Goal: Task Accomplishment & Management: Use online tool/utility

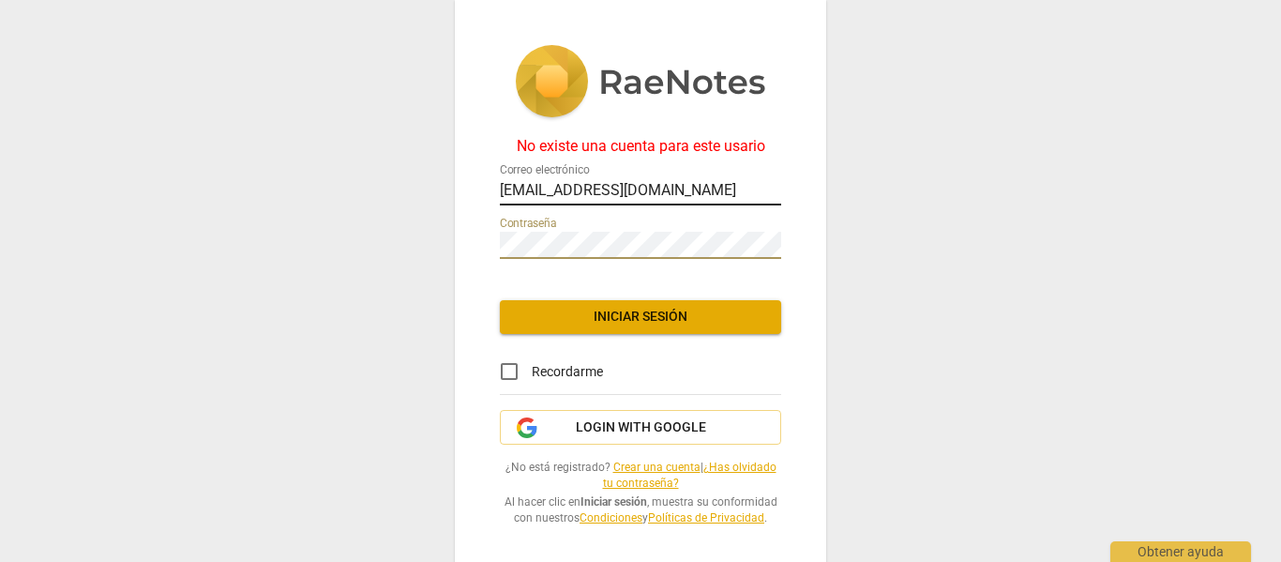
click at [568, 178] on input "[EMAIL_ADDRESS][DOMAIN_NAME]" at bounding box center [640, 191] width 281 height 27
drag, startPoint x: 675, startPoint y: 198, endPoint x: 459, endPoint y: 179, distance: 216.5
click at [459, 179] on div "No existe una cuenta para este usario Correo electrónico [EMAIL_ADDRESS][DOMAIN…" at bounding box center [640, 285] width 371 height 570
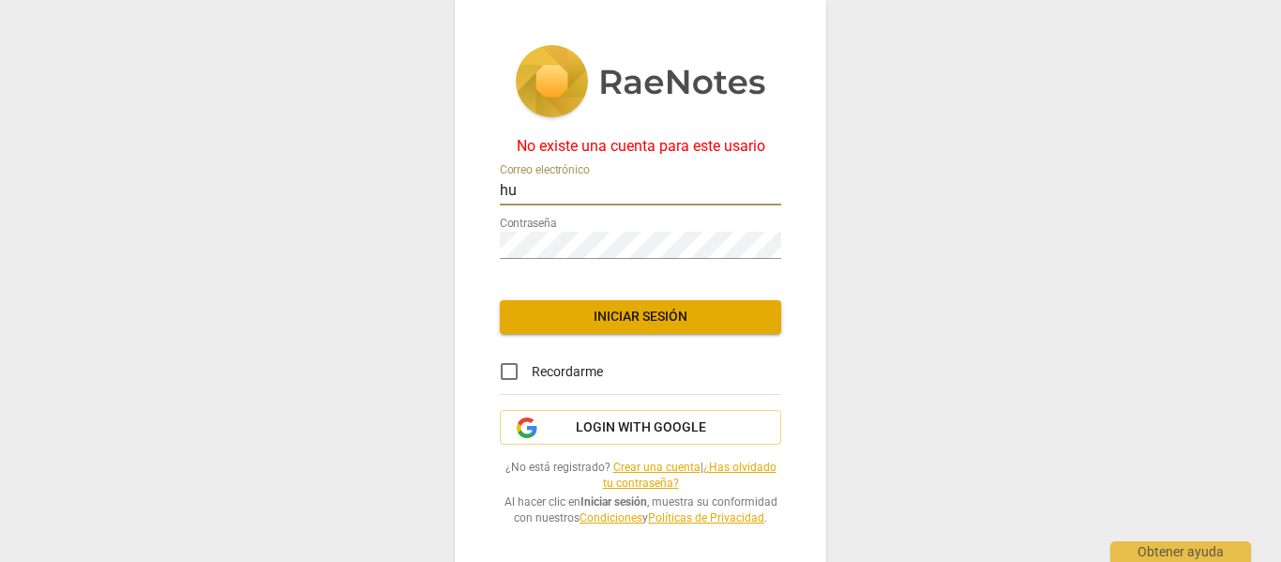
type input "[EMAIL_ADDRESS][DOMAIN_NAME]"
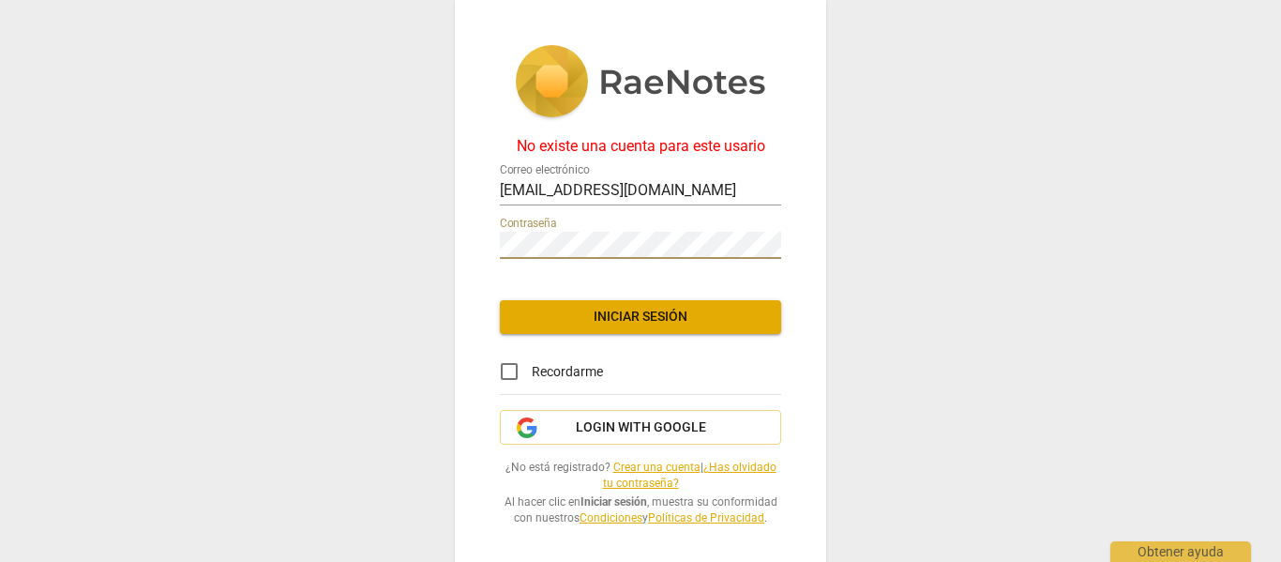
click at [459, 245] on div "No existe una cuenta para este usario Correo electrónico [EMAIL_ADDRESS][DOMAIN…" at bounding box center [640, 285] width 371 height 570
click at [382, 220] on div "No existe una cuenta para este usario Correo electrónico [EMAIL_ADDRESS][DOMAIN…" at bounding box center [640, 281] width 1281 height 562
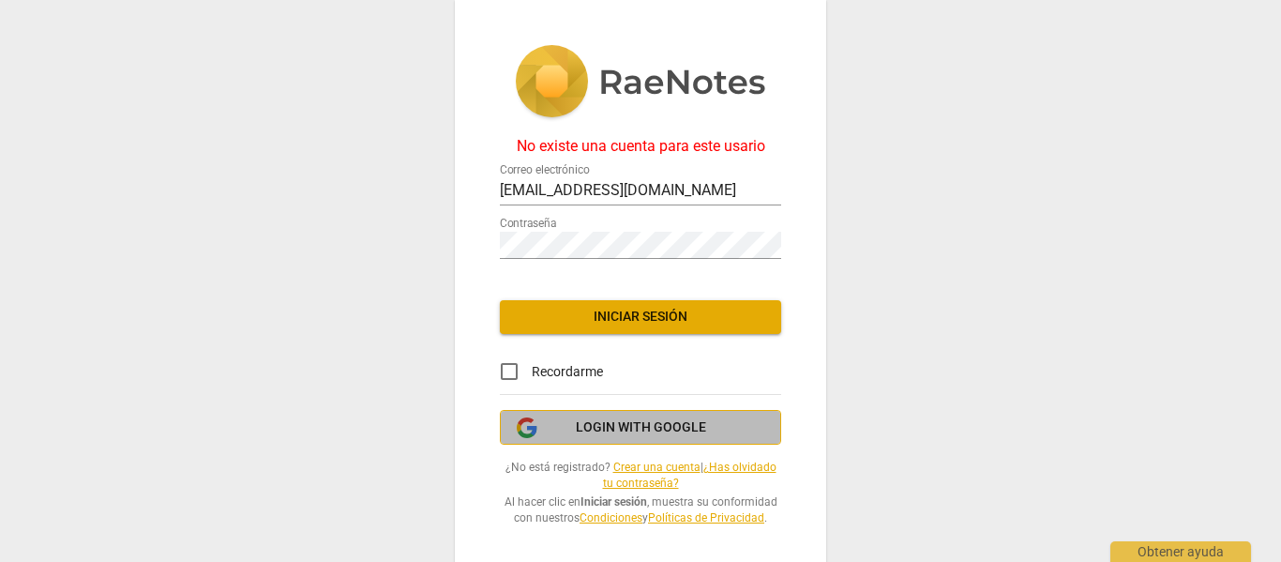
click at [601, 418] on span "Login with Google" at bounding box center [641, 427] width 130 height 19
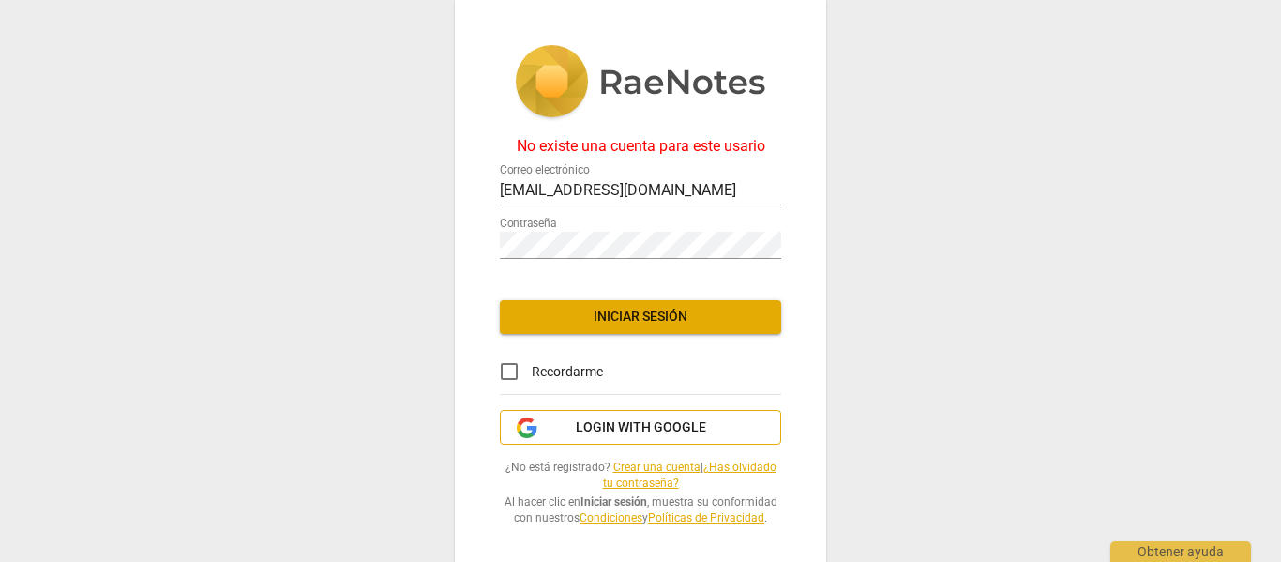
scroll to position [8, 0]
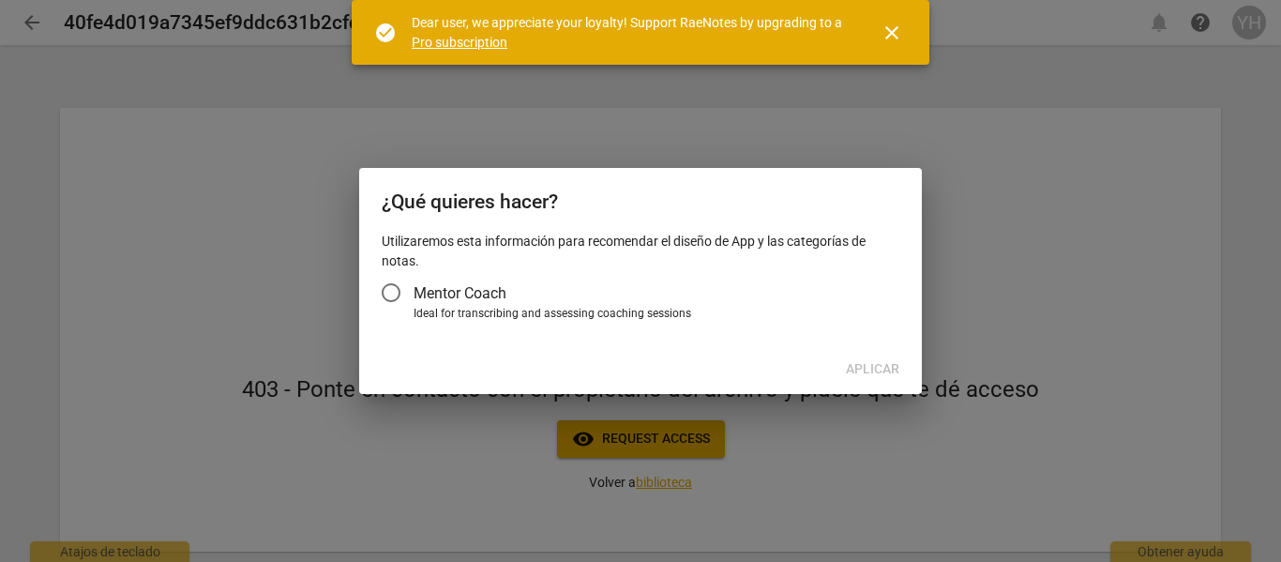
click at [473, 403] on div at bounding box center [640, 281] width 1281 height 562
click at [389, 293] on input "Mentor Coach" at bounding box center [390, 292] width 45 height 45
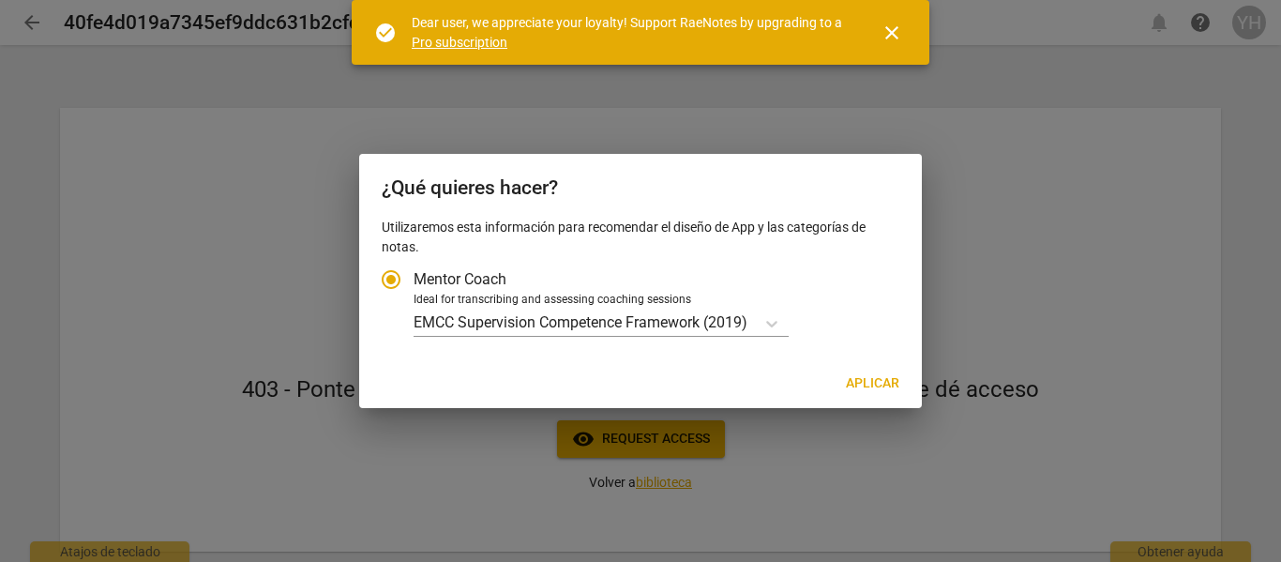
click at [599, 476] on div at bounding box center [640, 281] width 1281 height 562
click at [882, 387] on span "Aplicar" at bounding box center [872, 383] width 53 height 19
radio input "false"
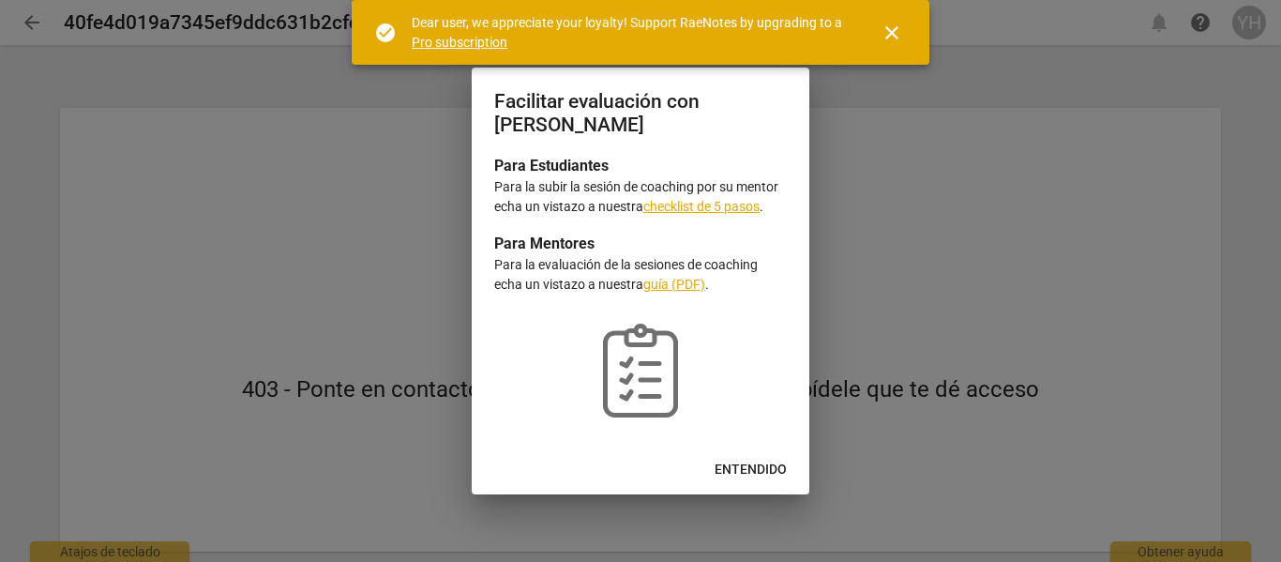
click at [754, 476] on span "Entendido" at bounding box center [750, 469] width 72 height 19
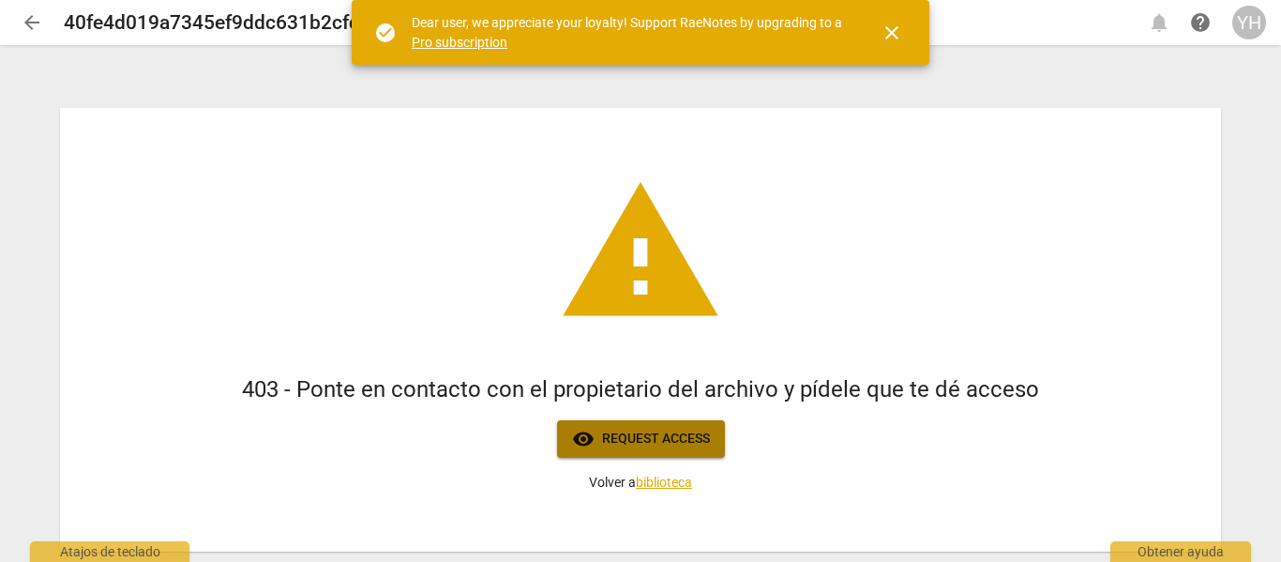
click at [655, 448] on span "visibility Request access" at bounding box center [641, 439] width 138 height 23
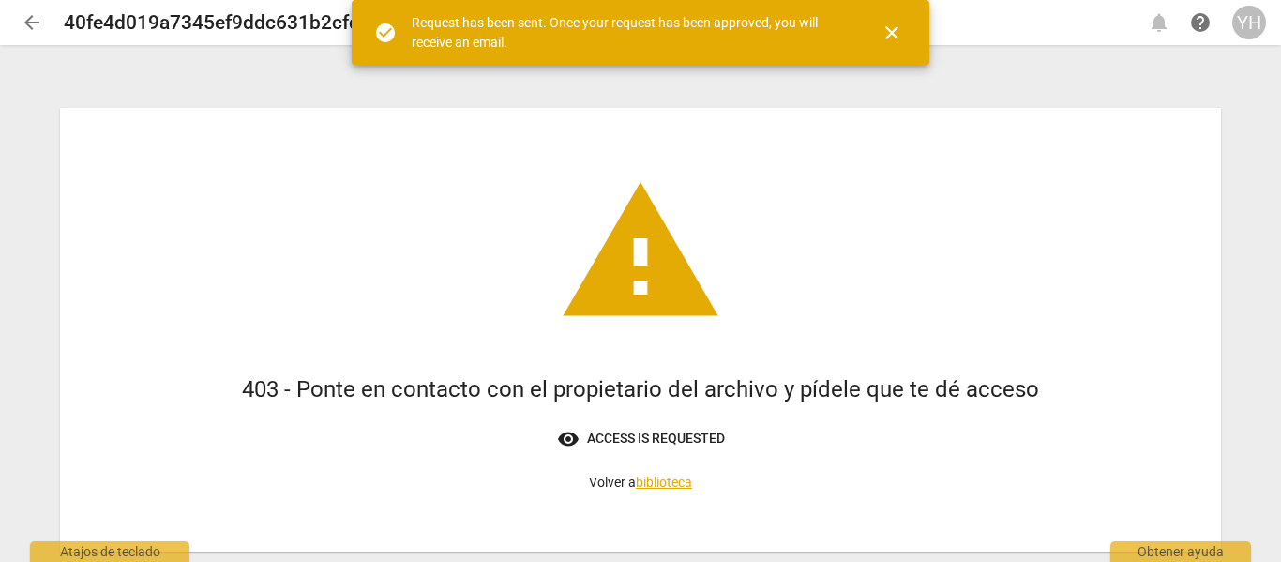
click at [894, 27] on span "close" at bounding box center [891, 33] width 23 height 23
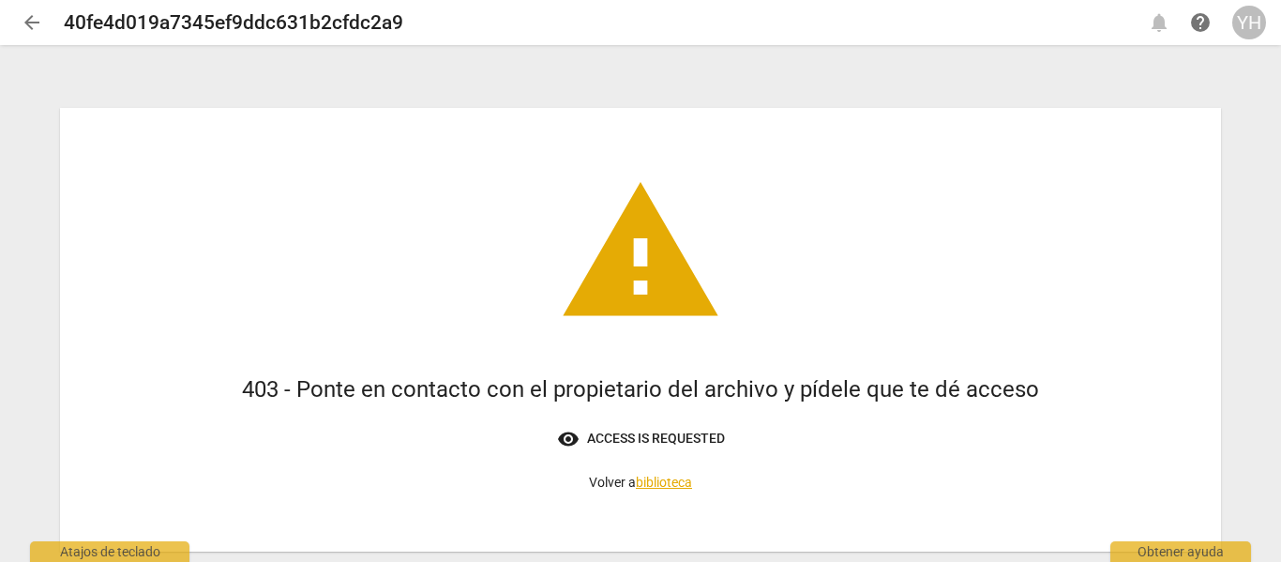
scroll to position [50, 0]
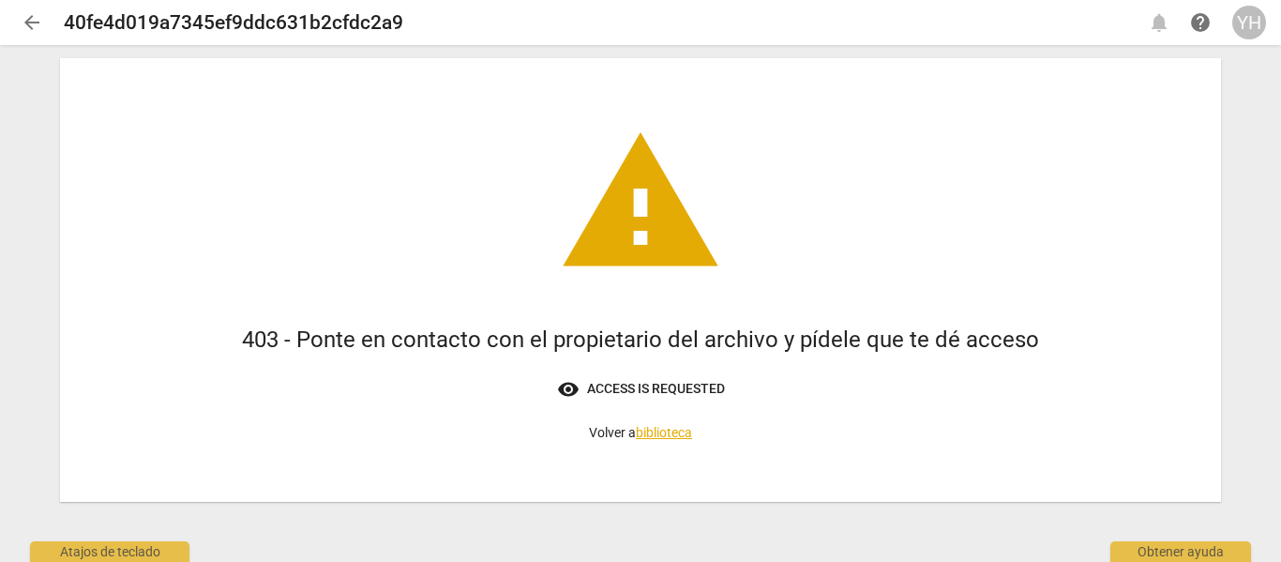
click at [668, 431] on link "biblioteca" at bounding box center [664, 432] width 56 height 15
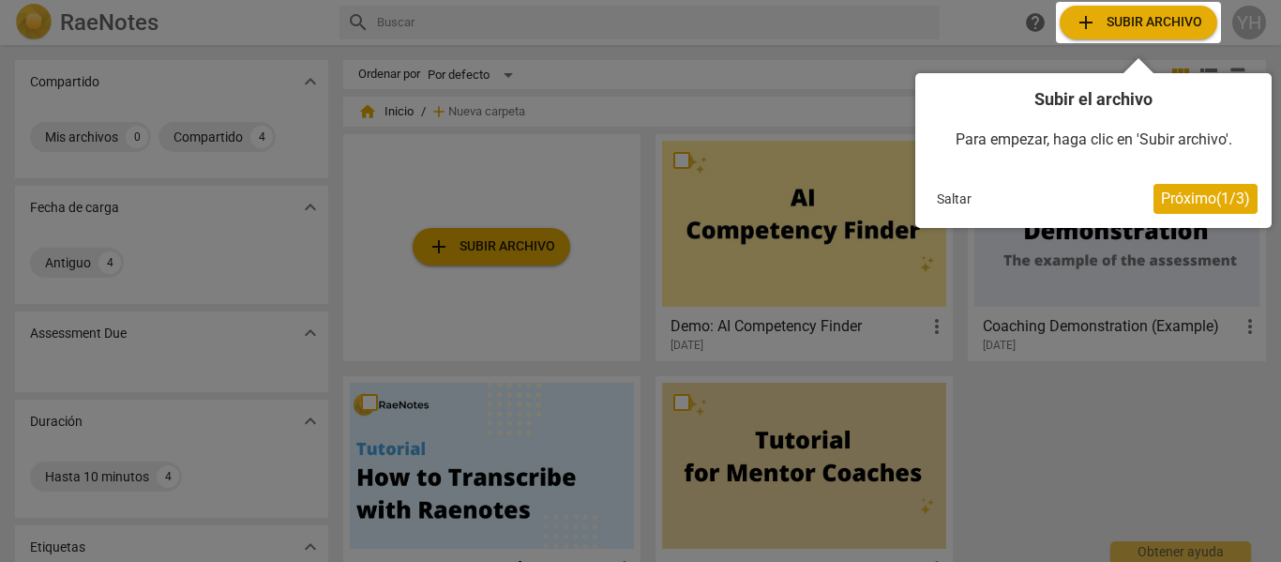
click at [1190, 214] on div "Subir el archivo Para empezar, haga clic en 'Subir archivo'. Saltar Próximo ( 1…" at bounding box center [1093, 150] width 356 height 155
click at [1191, 200] on span "Próximo ( 1 / 3 )" at bounding box center [1205, 198] width 89 height 18
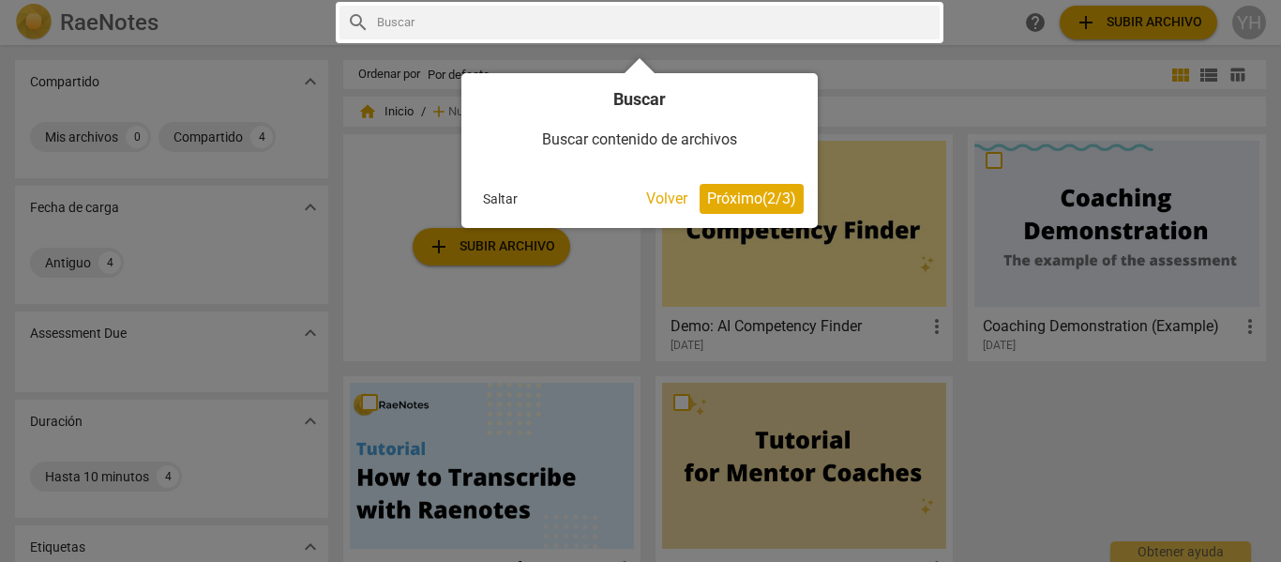
click at [799, 192] on button "Próximo ( 2 / 3 )" at bounding box center [751, 199] width 104 height 30
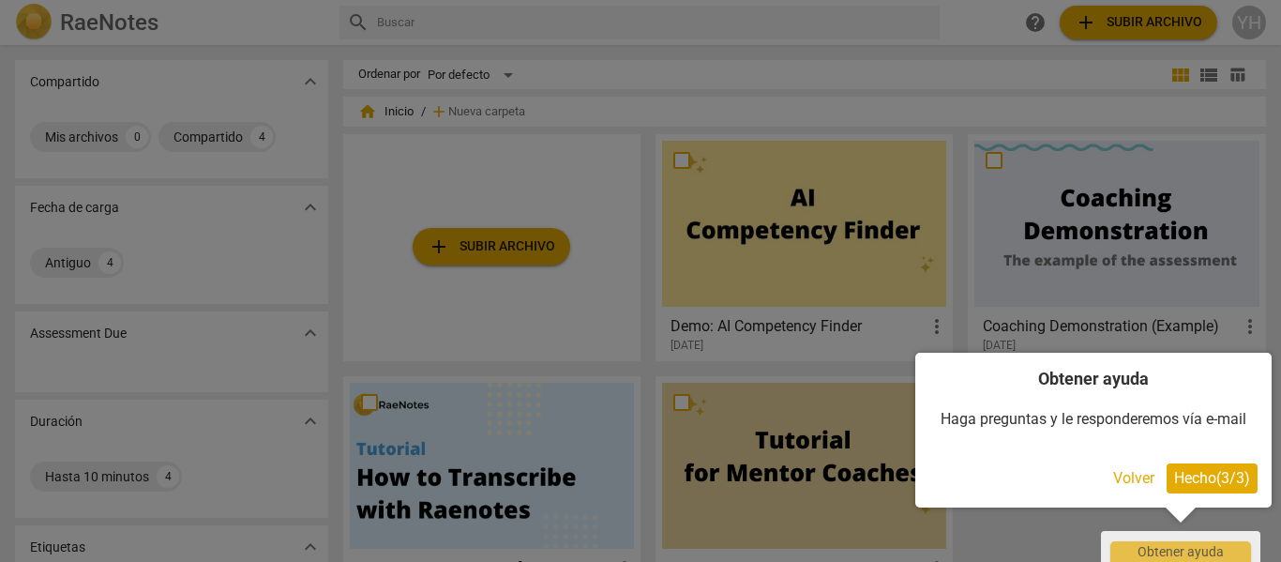
click at [1229, 469] on span "Hecho ( 3 / 3 )" at bounding box center [1212, 478] width 76 height 18
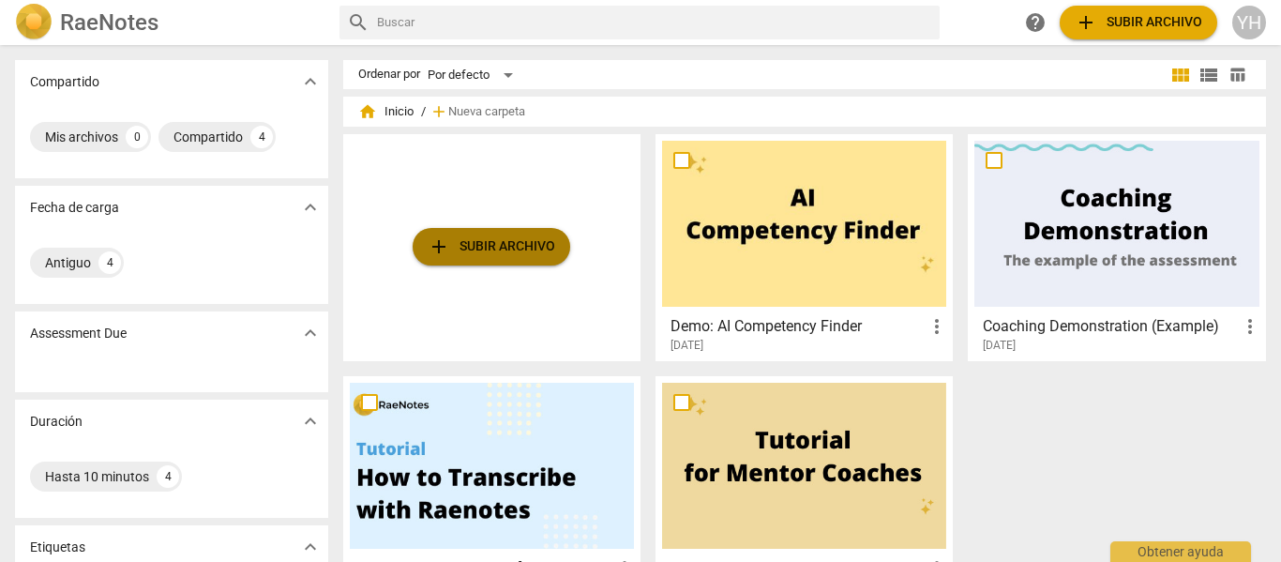
click at [457, 242] on span "add Subir archivo" at bounding box center [492, 246] width 128 height 23
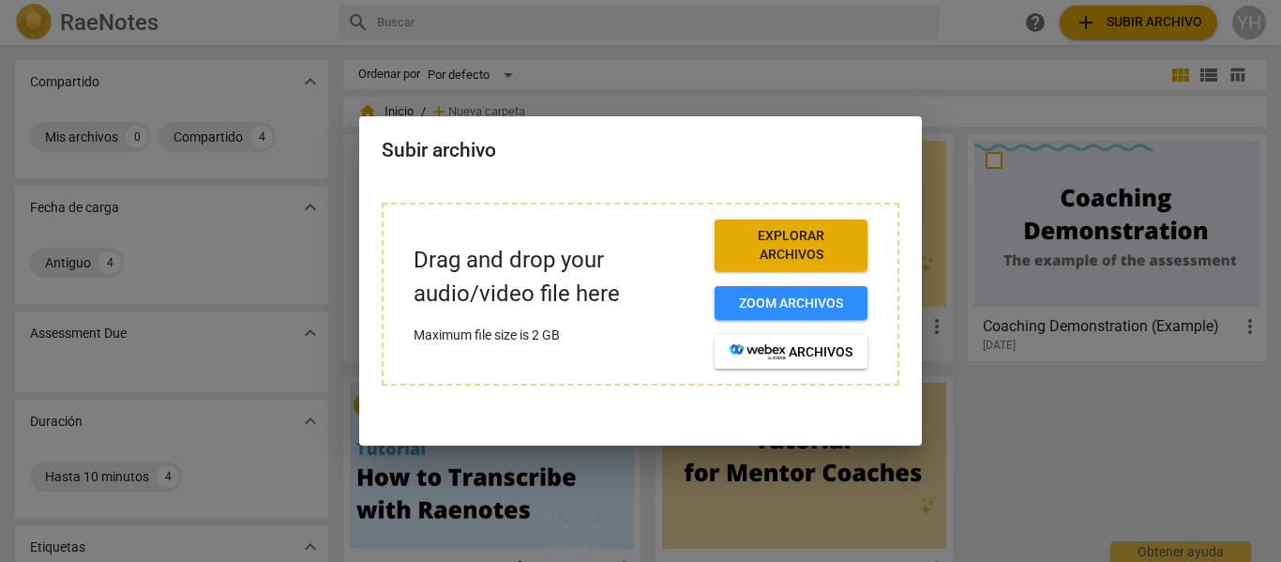
click at [790, 214] on div "Drag and drop your audio/video file here Maximum file size is 2 GB Explorar arc…" at bounding box center [641, 294] width 518 height 183
click at [417, 317] on div "Drag and drop your audio/video file here Maximum file size is 2 GB Explorar arc…" at bounding box center [641, 294] width 518 height 183
click at [763, 240] on span "Explorar archivos" at bounding box center [790, 245] width 123 height 37
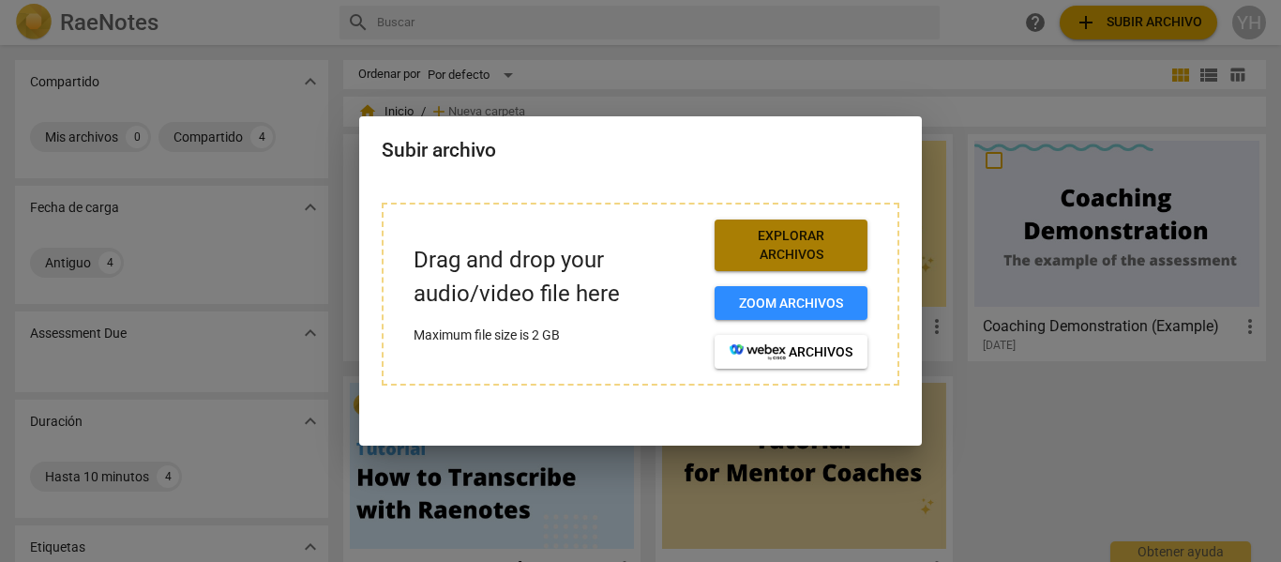
click at [811, 232] on span "Explorar archivos" at bounding box center [790, 245] width 123 height 37
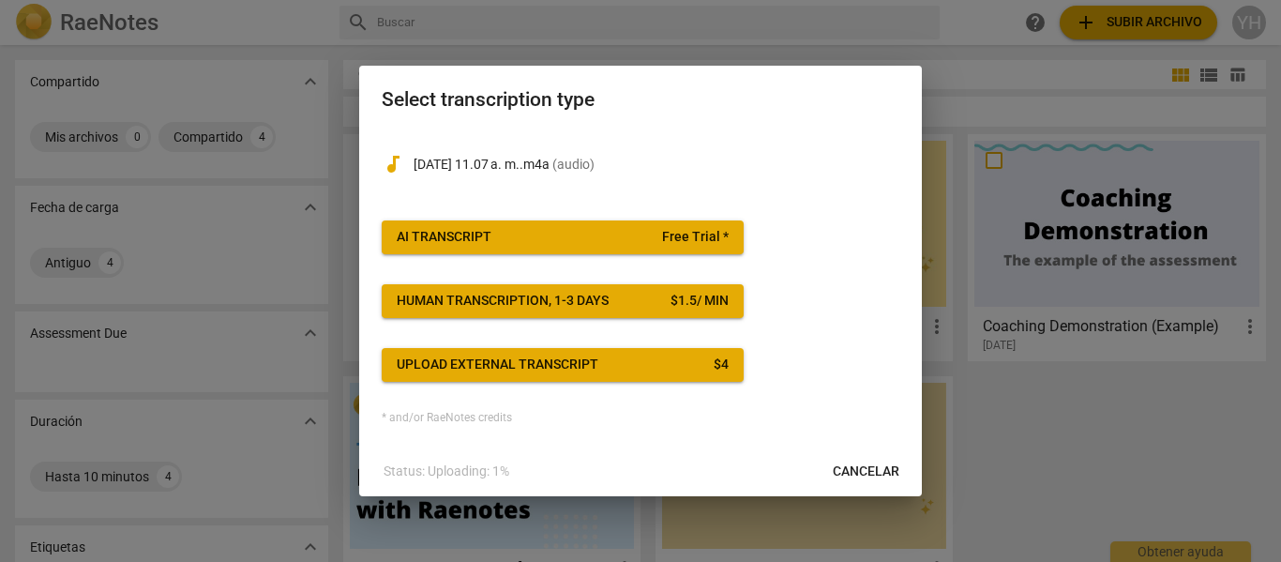
click at [624, 227] on button "AI Transcript Free Trial *" at bounding box center [563, 237] width 362 height 34
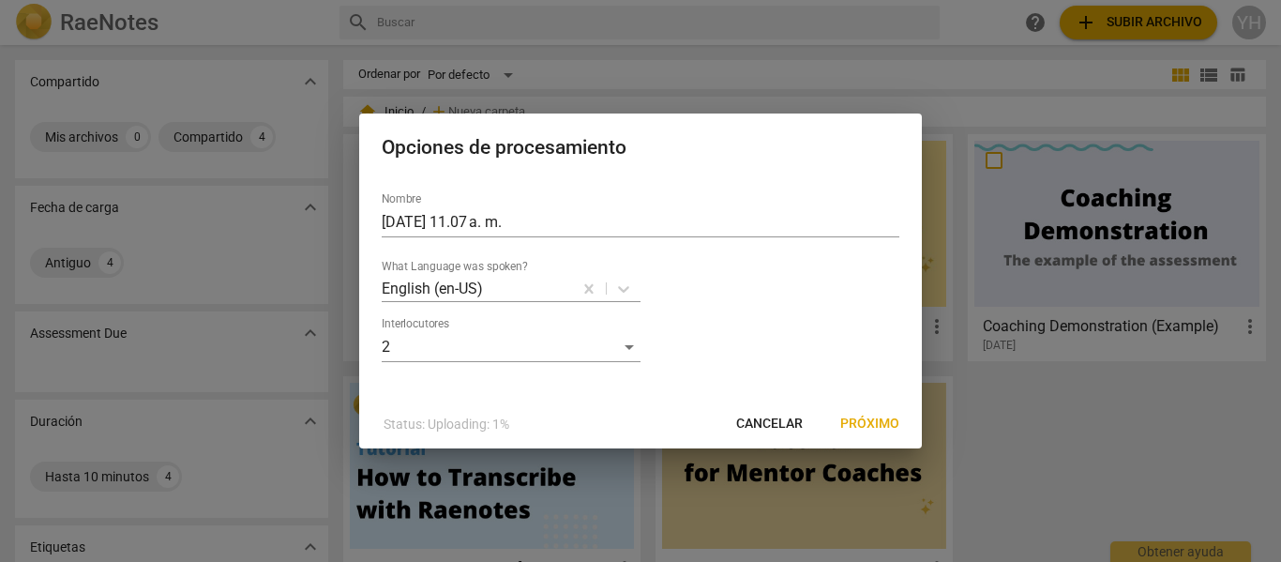
click at [847, 421] on span "Próximo" at bounding box center [869, 423] width 59 height 19
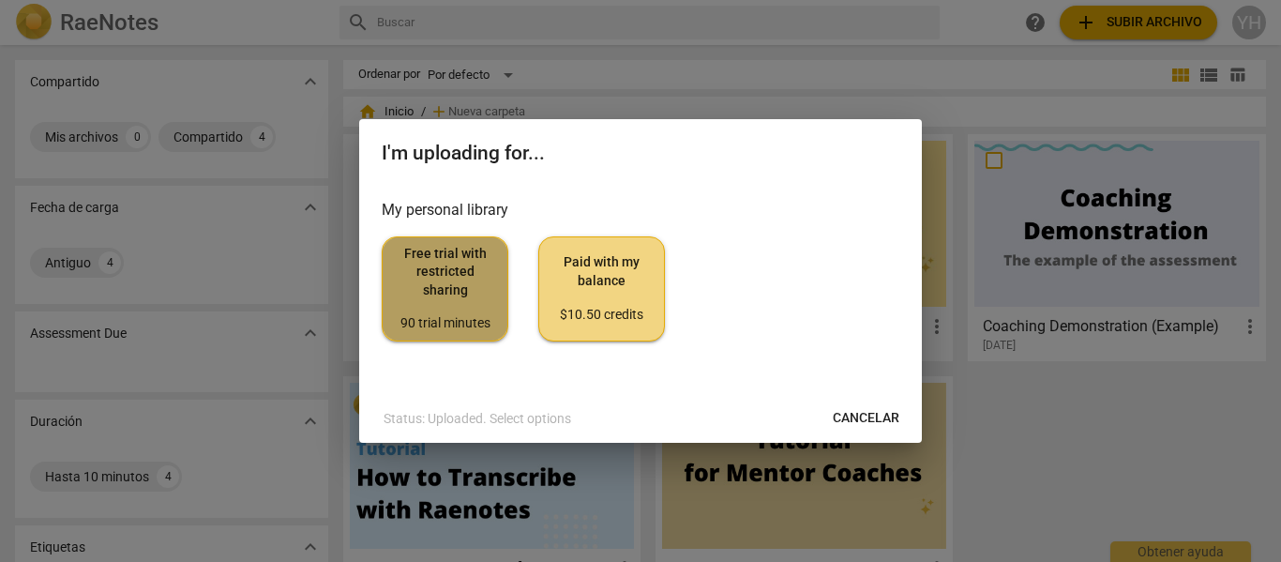
click at [442, 294] on span "Free trial with restricted sharing 90 trial minutes" at bounding box center [445, 289] width 95 height 88
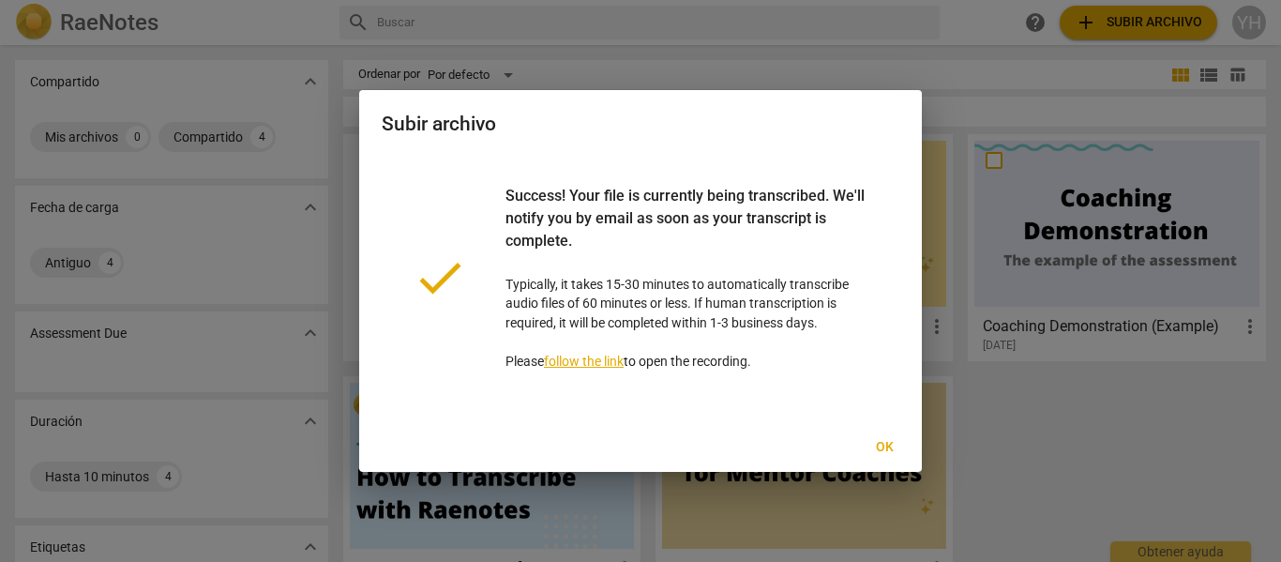
click at [897, 441] on span "Ok" at bounding box center [884, 447] width 30 height 19
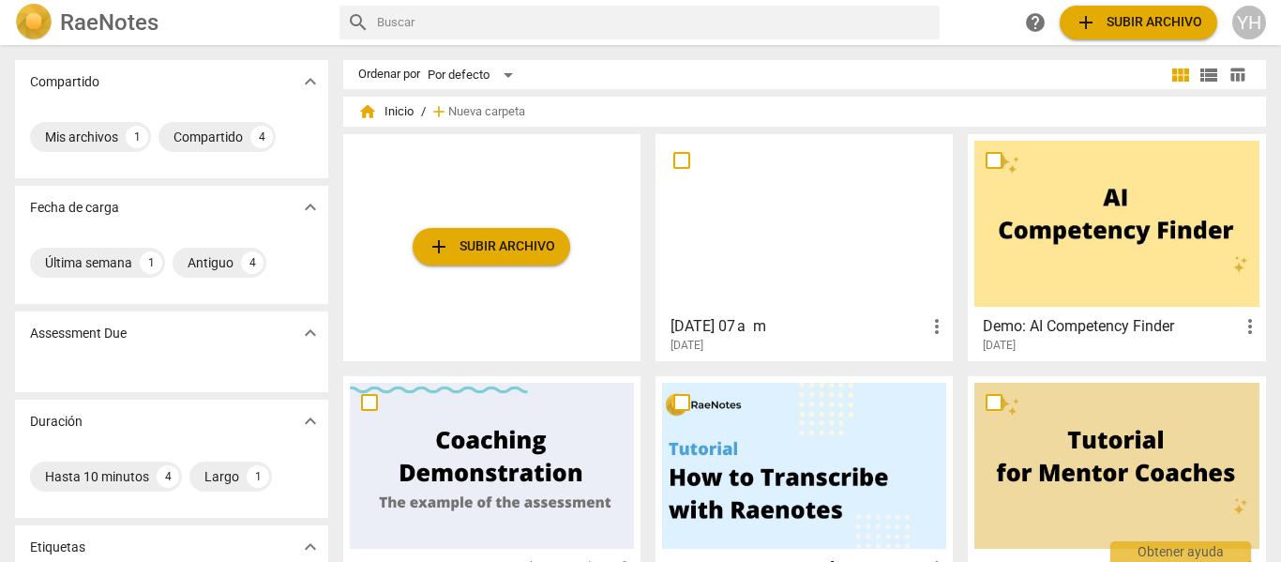
click at [831, 264] on div at bounding box center [804, 224] width 284 height 166
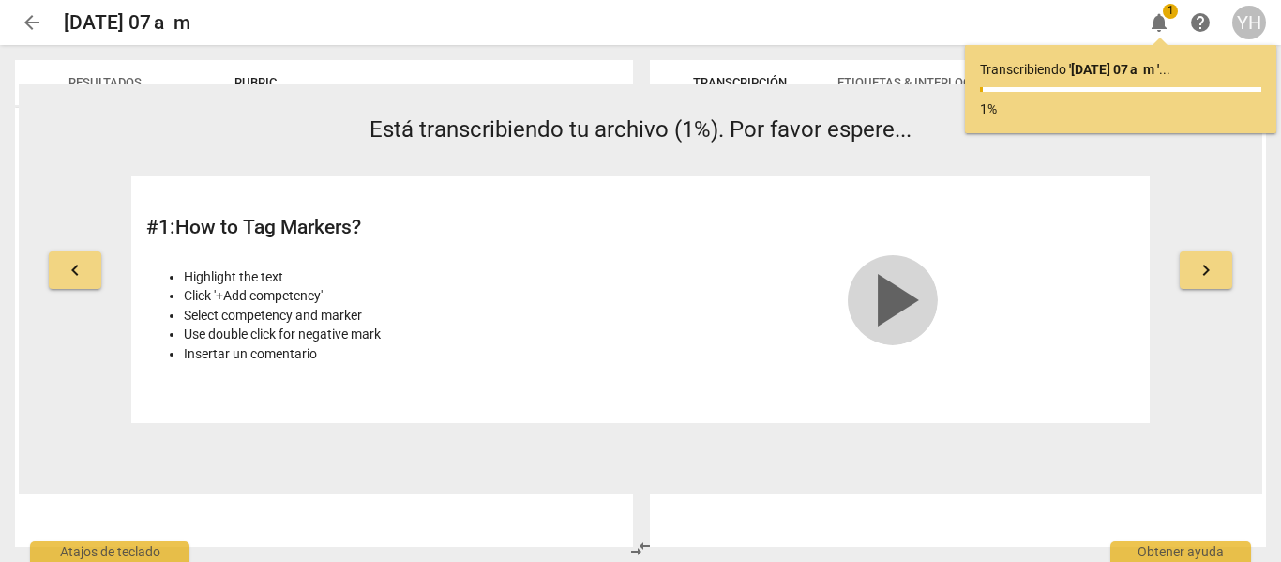
click at [894, 298] on span "play_arrow" at bounding box center [893, 300] width 90 height 90
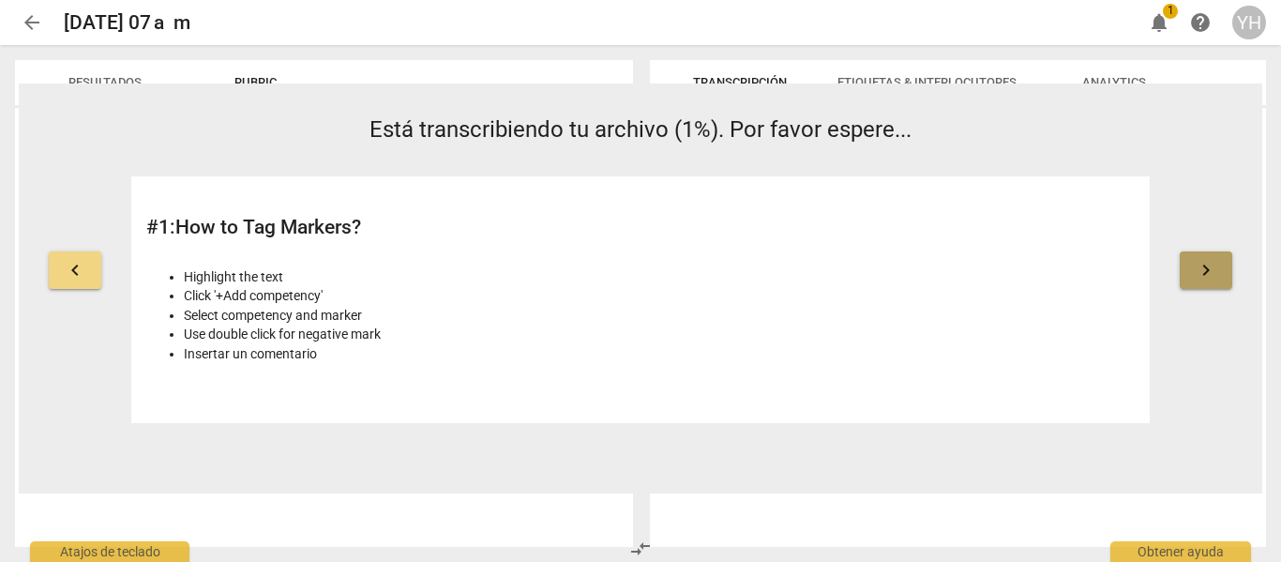
click at [1210, 267] on span "keyboard_arrow_right" at bounding box center [1206, 270] width 23 height 23
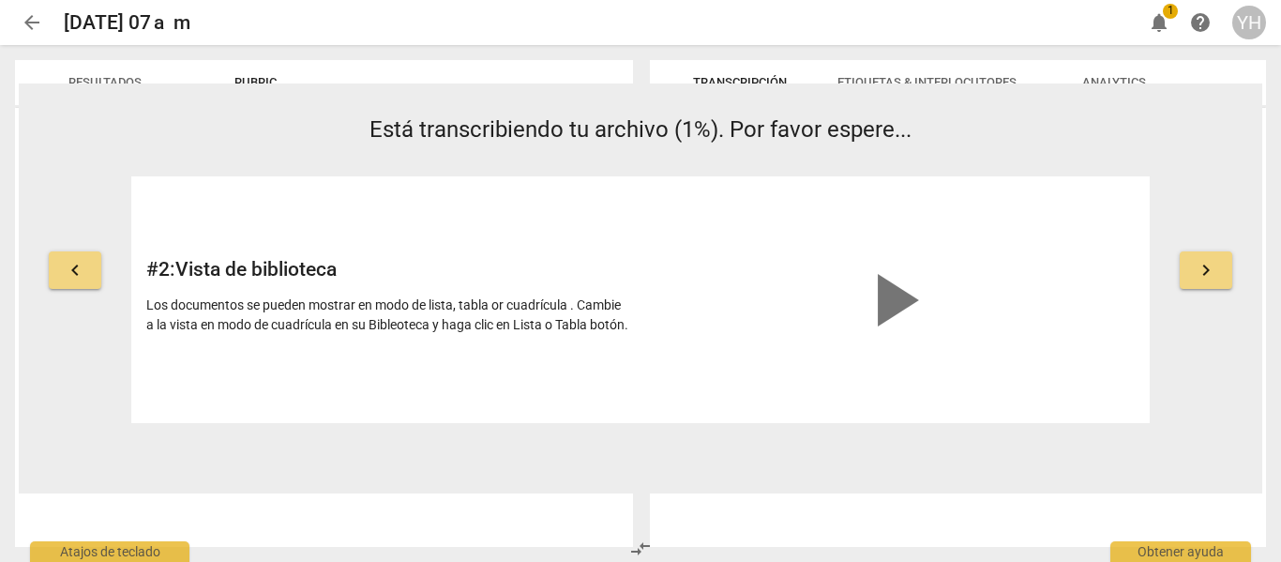
click at [1210, 267] on span "keyboard_arrow_right" at bounding box center [1206, 270] width 23 height 23
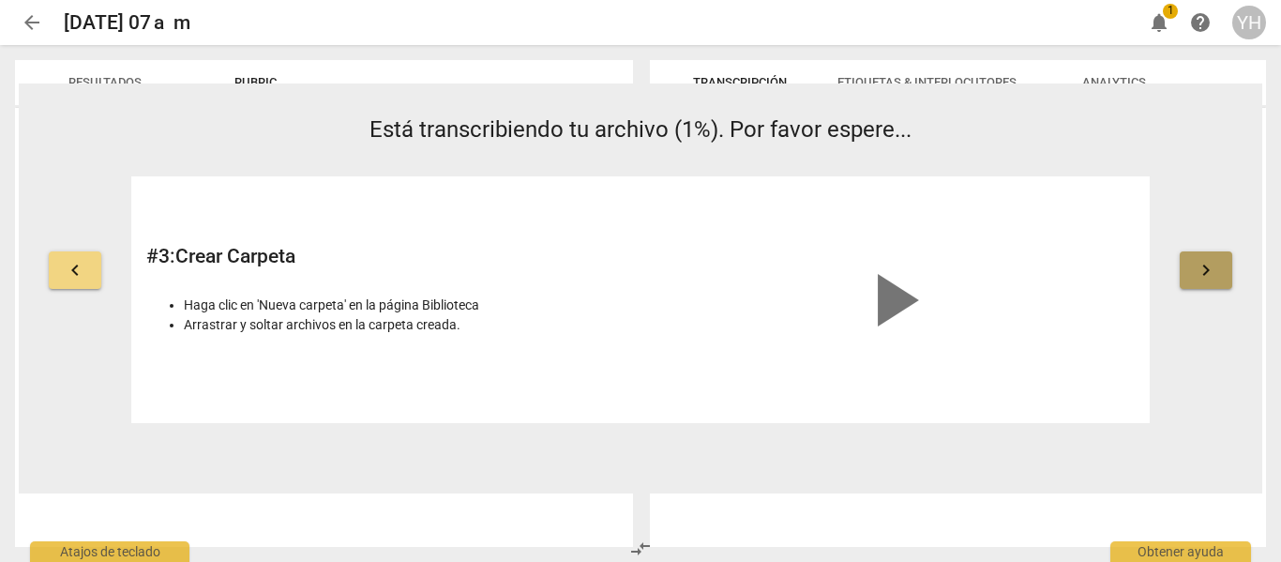
click at [1210, 267] on span "keyboard_arrow_right" at bounding box center [1206, 270] width 23 height 23
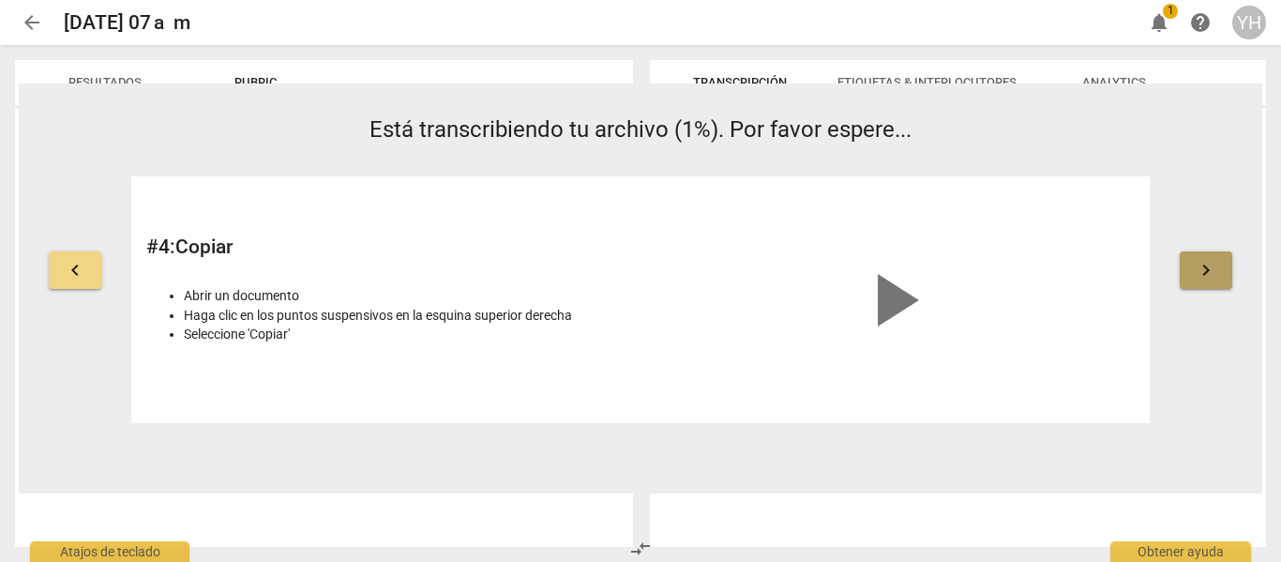
click at [1210, 267] on span "keyboard_arrow_right" at bounding box center [1206, 270] width 23 height 23
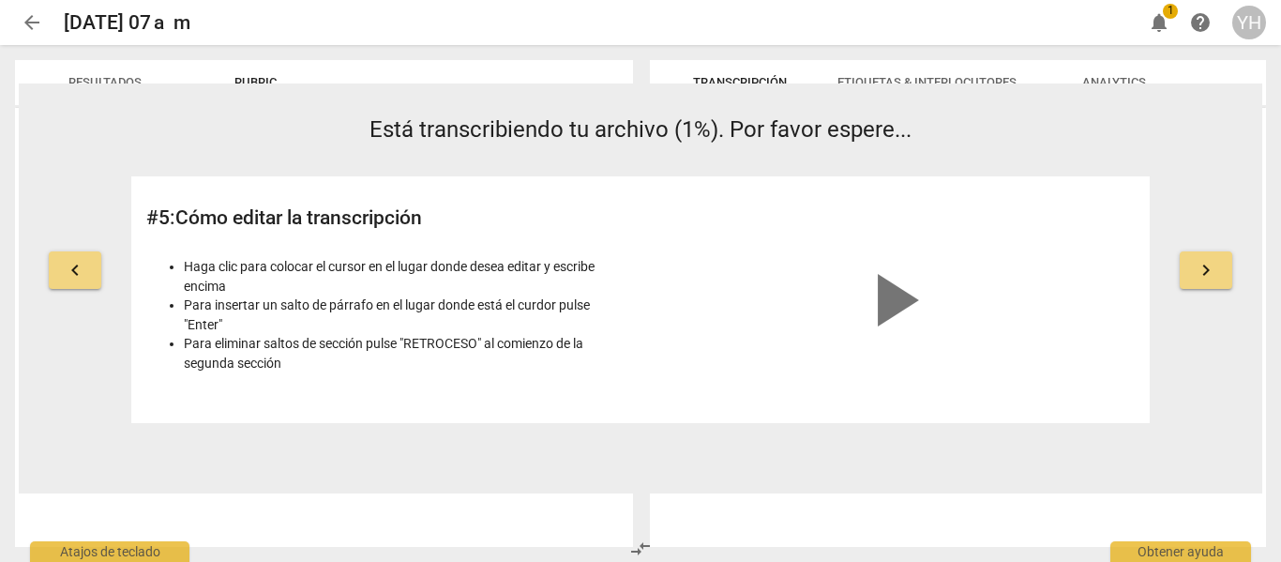
click at [1210, 267] on span "keyboard_arrow_right" at bounding box center [1206, 270] width 23 height 23
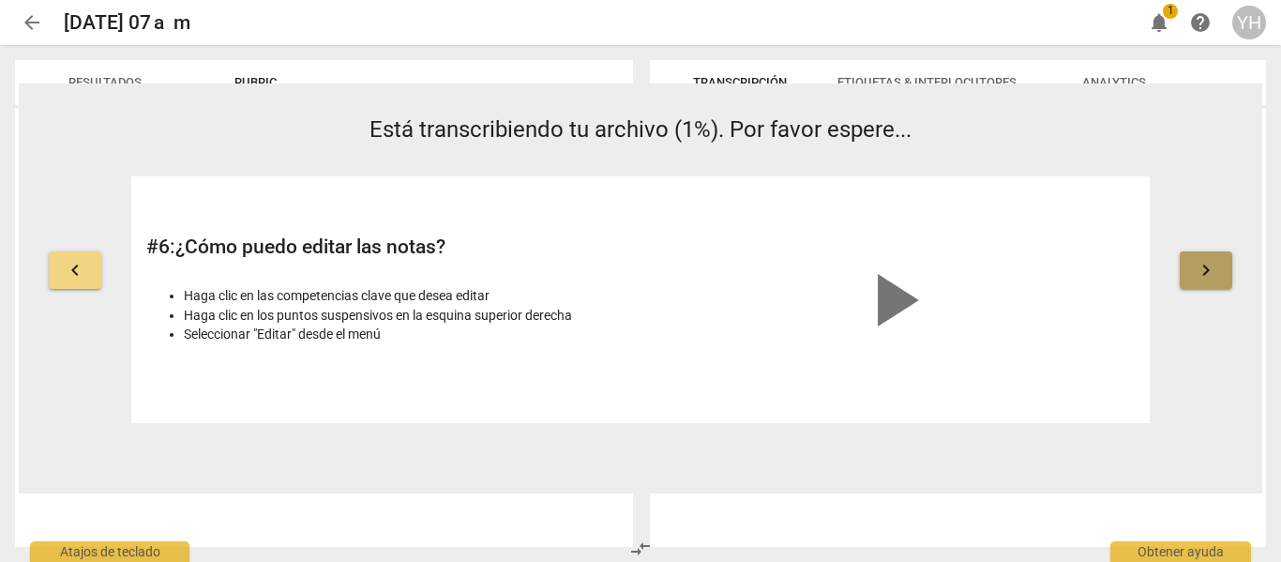
click at [1210, 267] on span "keyboard_arrow_right" at bounding box center [1206, 270] width 23 height 23
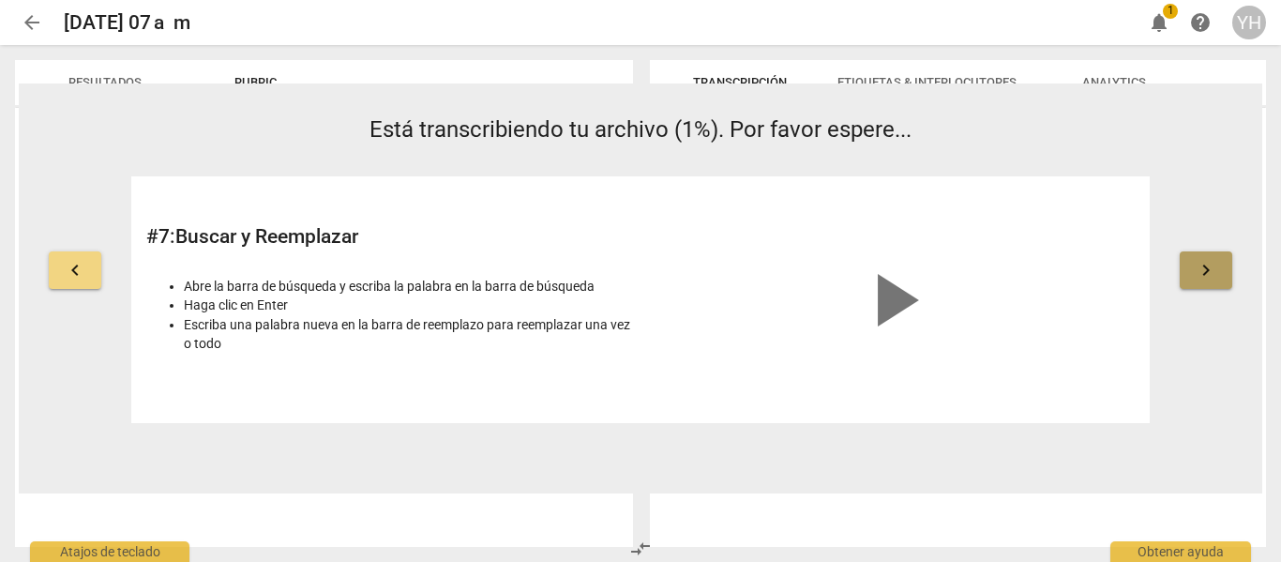
click at [1210, 267] on span "keyboard_arrow_right" at bounding box center [1206, 270] width 23 height 23
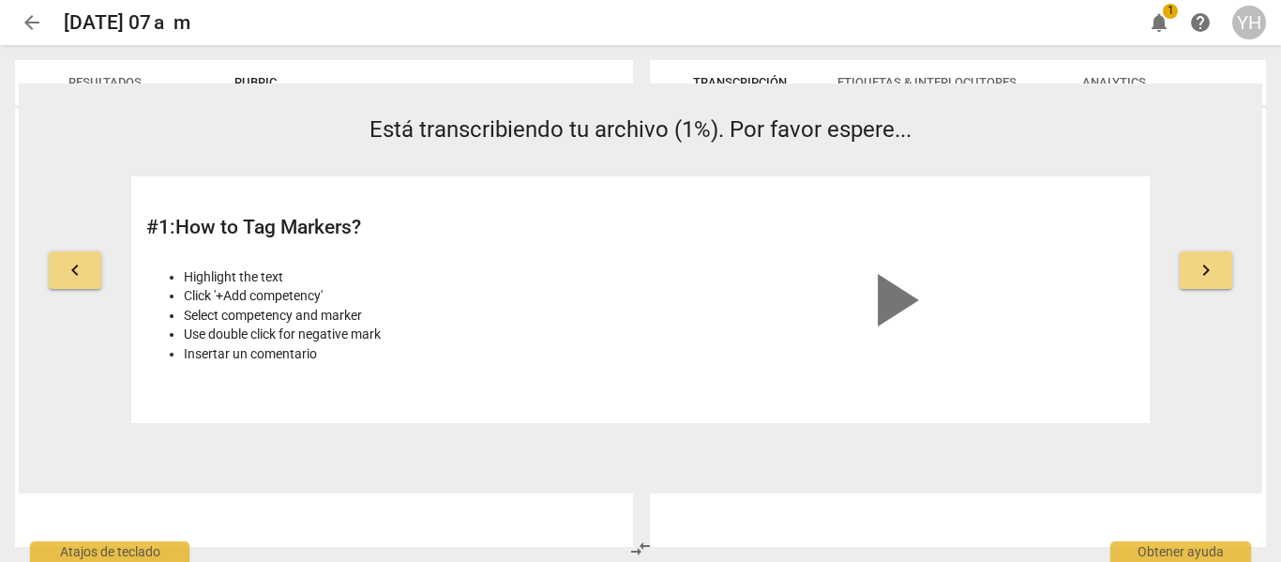
click at [1210, 267] on span "keyboard_arrow_right" at bounding box center [1206, 270] width 23 height 23
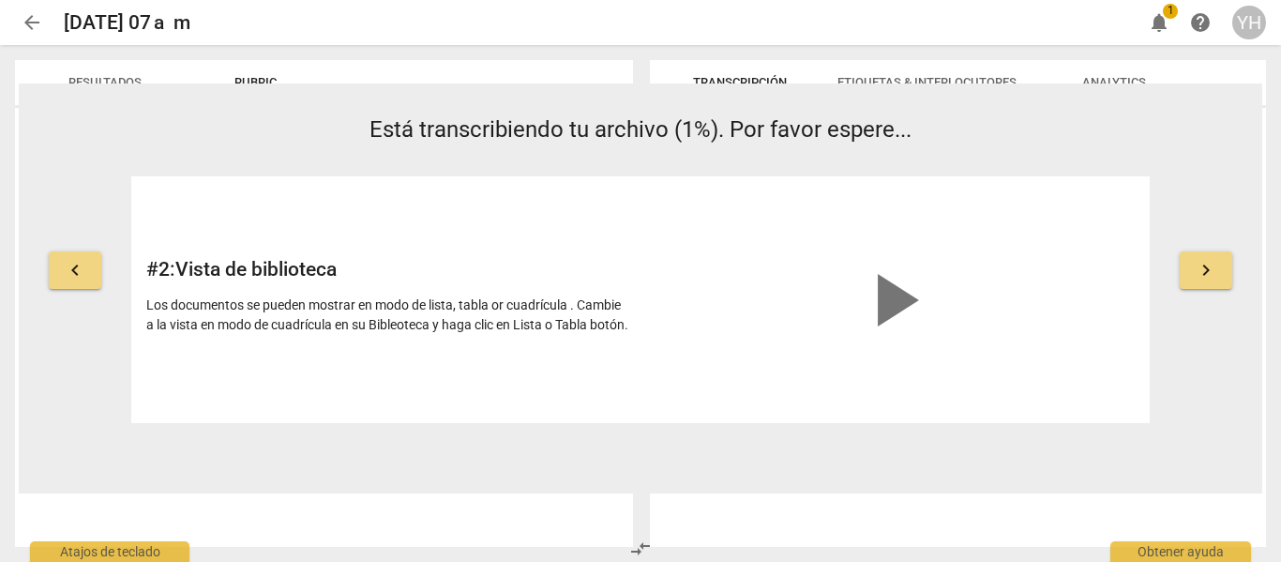
click at [1210, 267] on span "keyboard_arrow_right" at bounding box center [1206, 270] width 23 height 23
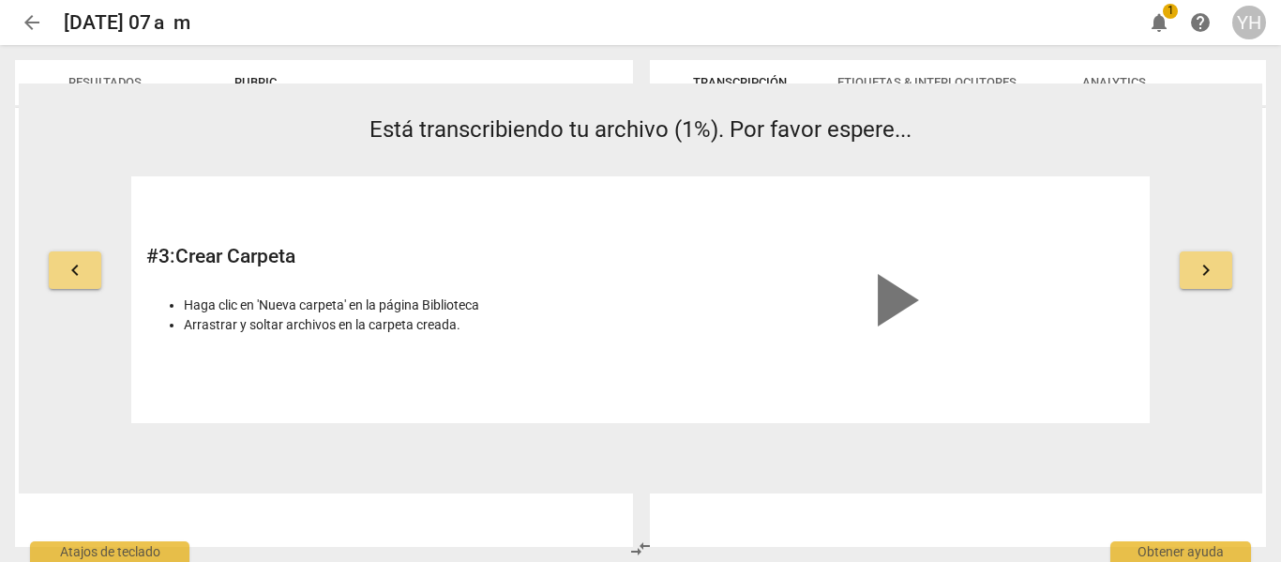
click at [1210, 267] on span "keyboard_arrow_right" at bounding box center [1206, 270] width 23 height 23
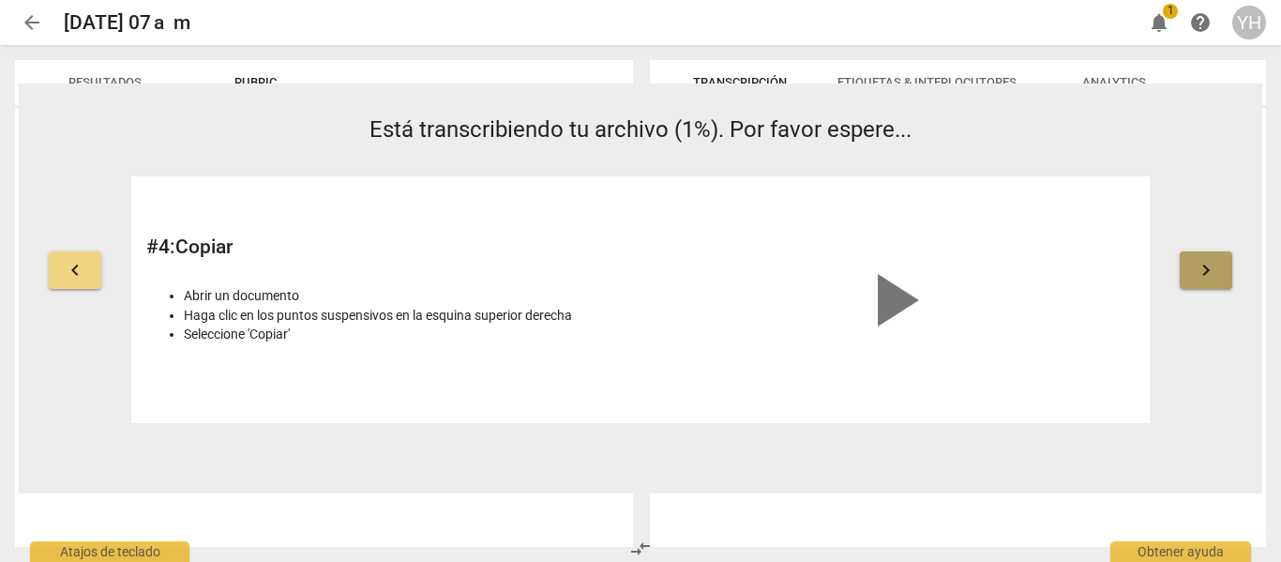
click at [1210, 267] on span "keyboard_arrow_right" at bounding box center [1206, 270] width 23 height 23
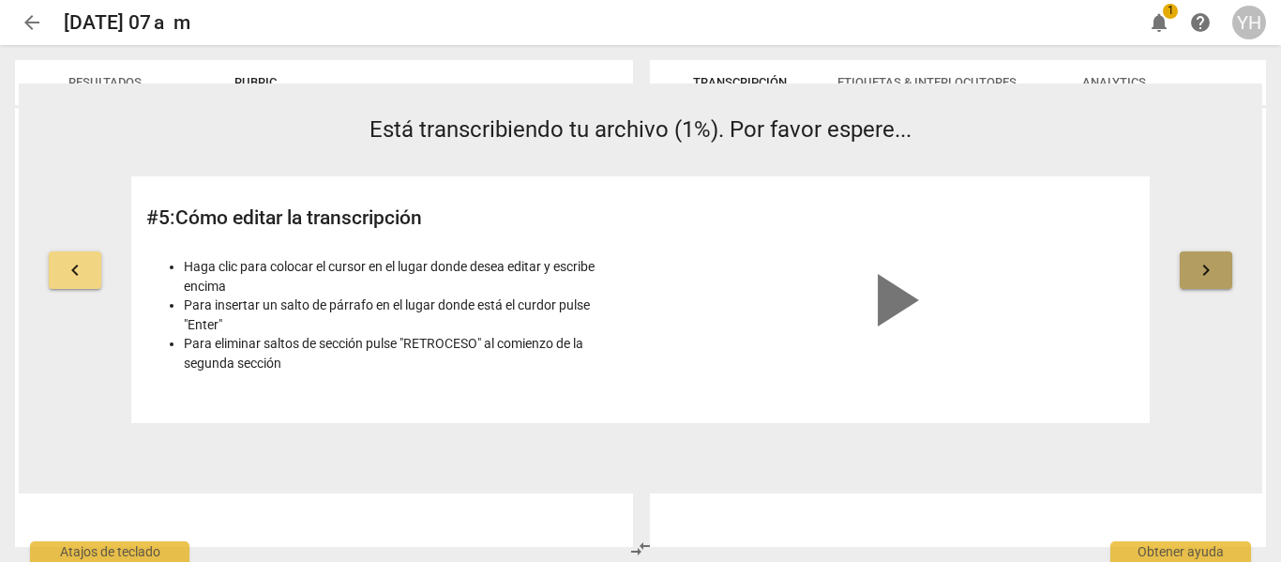
click at [1210, 267] on span "keyboard_arrow_right" at bounding box center [1206, 270] width 23 height 23
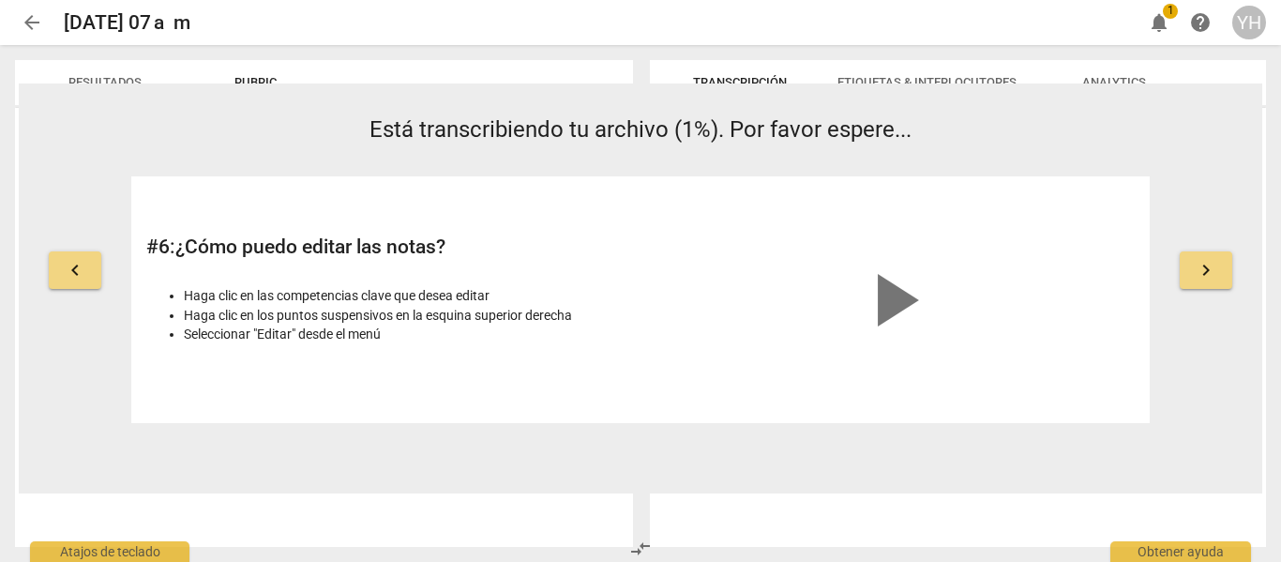
click at [1210, 267] on span "keyboard_arrow_right" at bounding box center [1206, 270] width 23 height 23
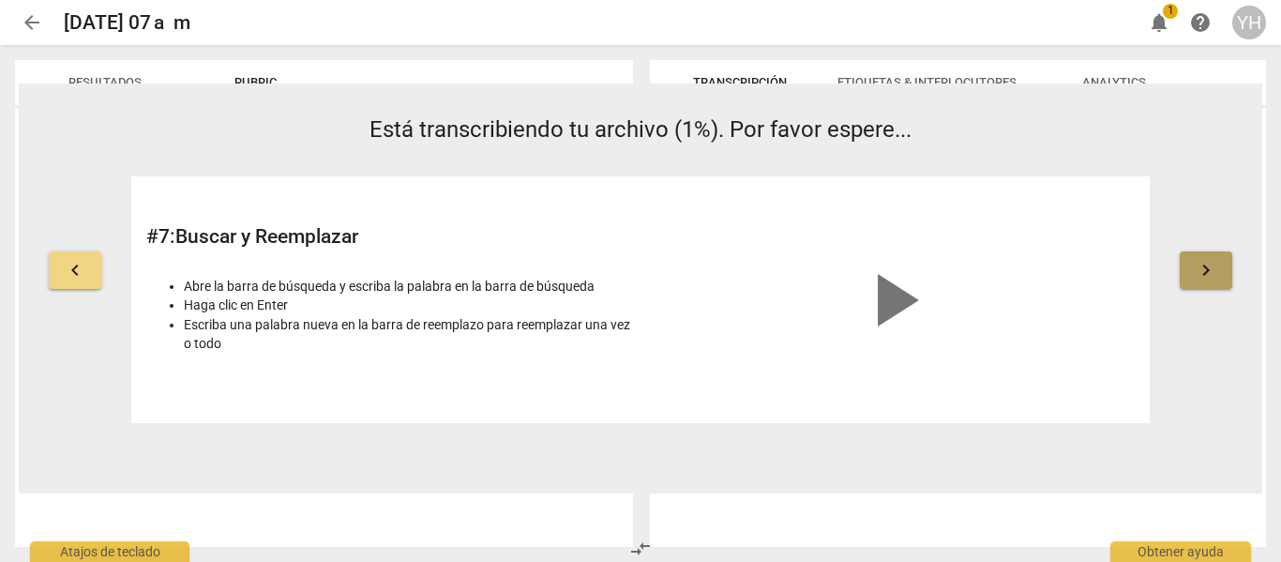
click at [1210, 267] on span "keyboard_arrow_right" at bounding box center [1206, 270] width 23 height 23
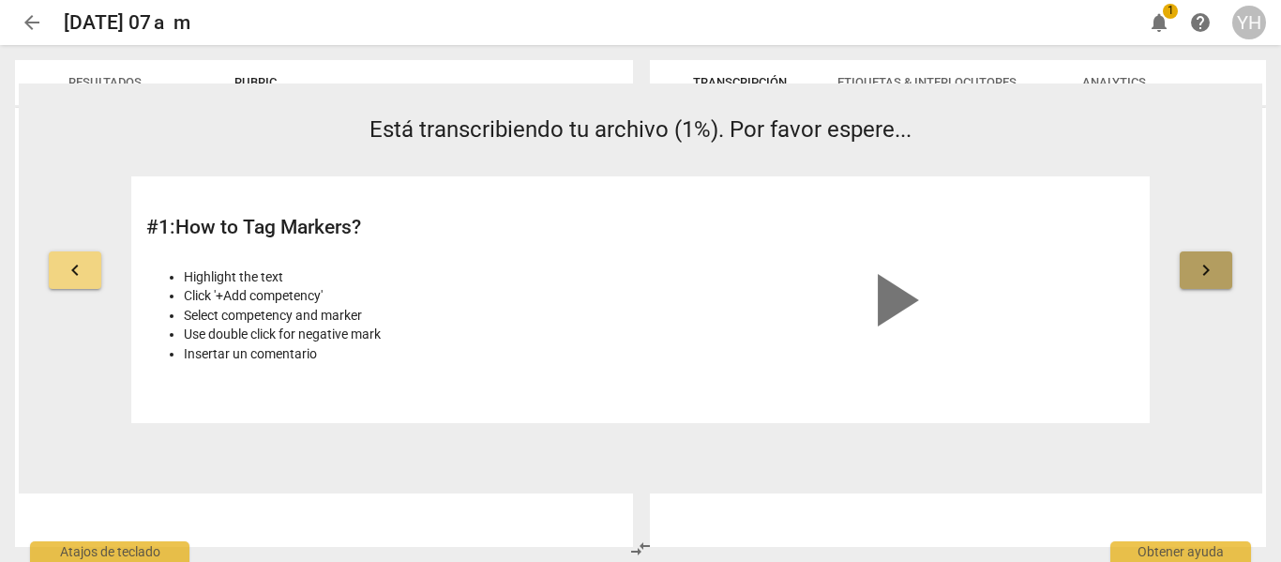
click at [1210, 267] on span "keyboard_arrow_right" at bounding box center [1206, 270] width 23 height 23
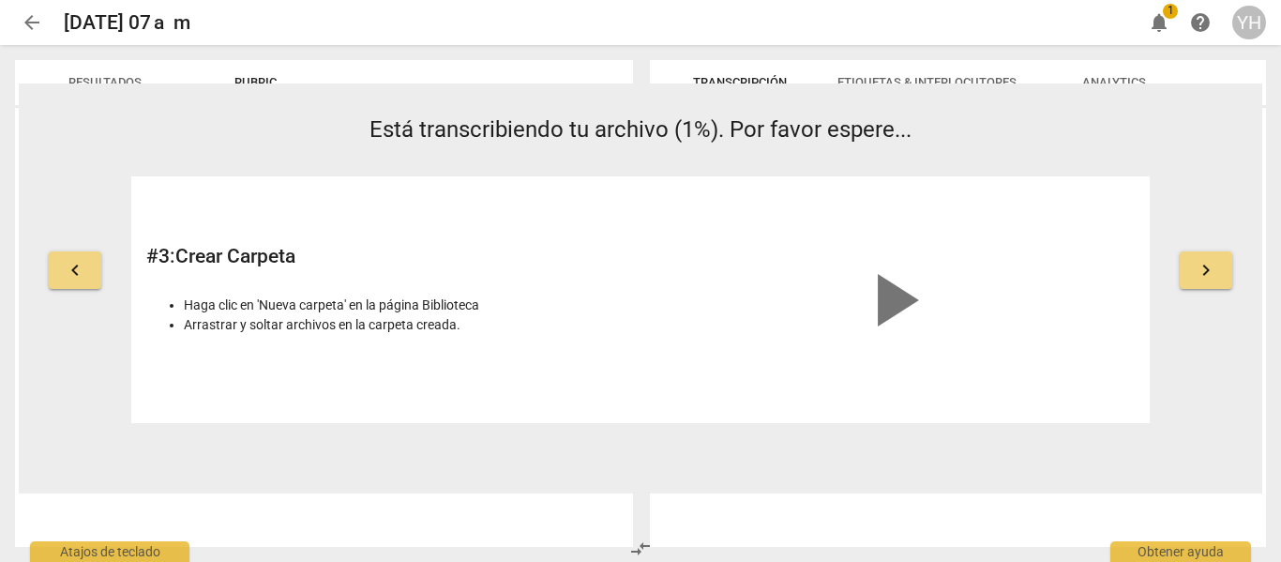
click at [1210, 267] on span "keyboard_arrow_right" at bounding box center [1206, 270] width 23 height 23
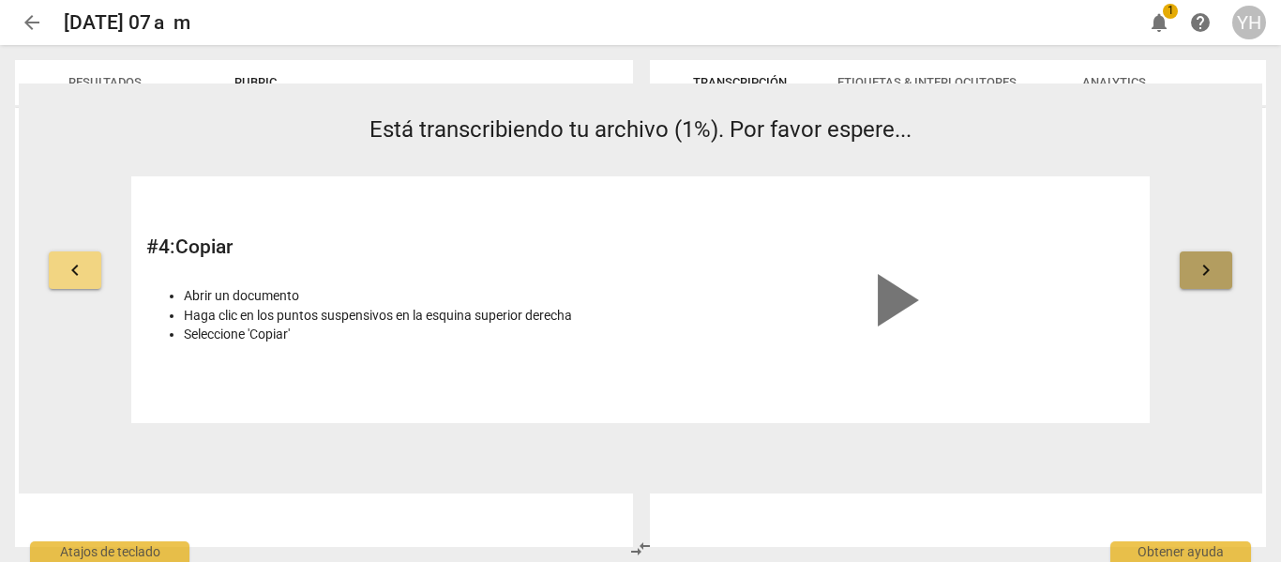
click at [1210, 267] on span "keyboard_arrow_right" at bounding box center [1206, 270] width 23 height 23
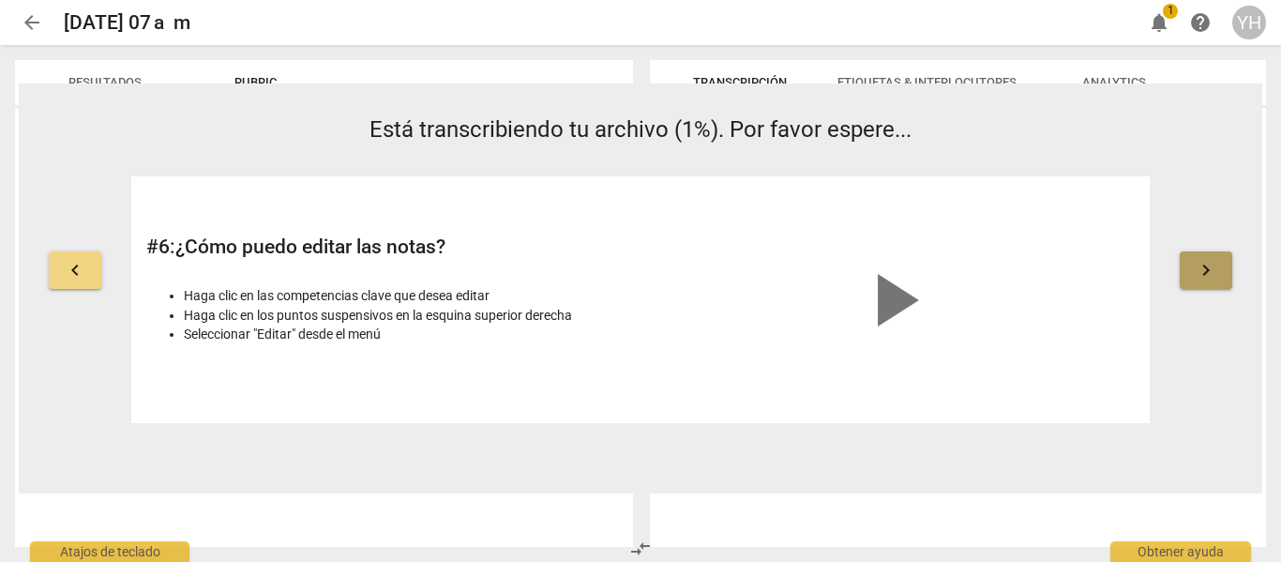
click at [1210, 267] on span "keyboard_arrow_right" at bounding box center [1206, 270] width 23 height 23
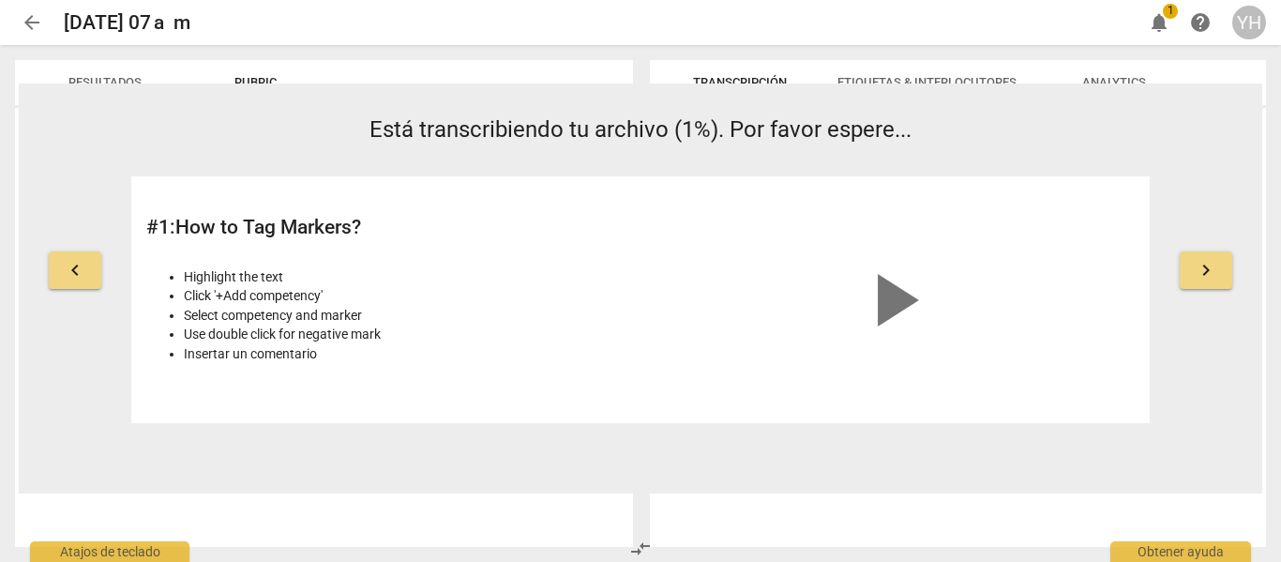
click at [1210, 267] on span "keyboard_arrow_right" at bounding box center [1206, 270] width 23 height 23
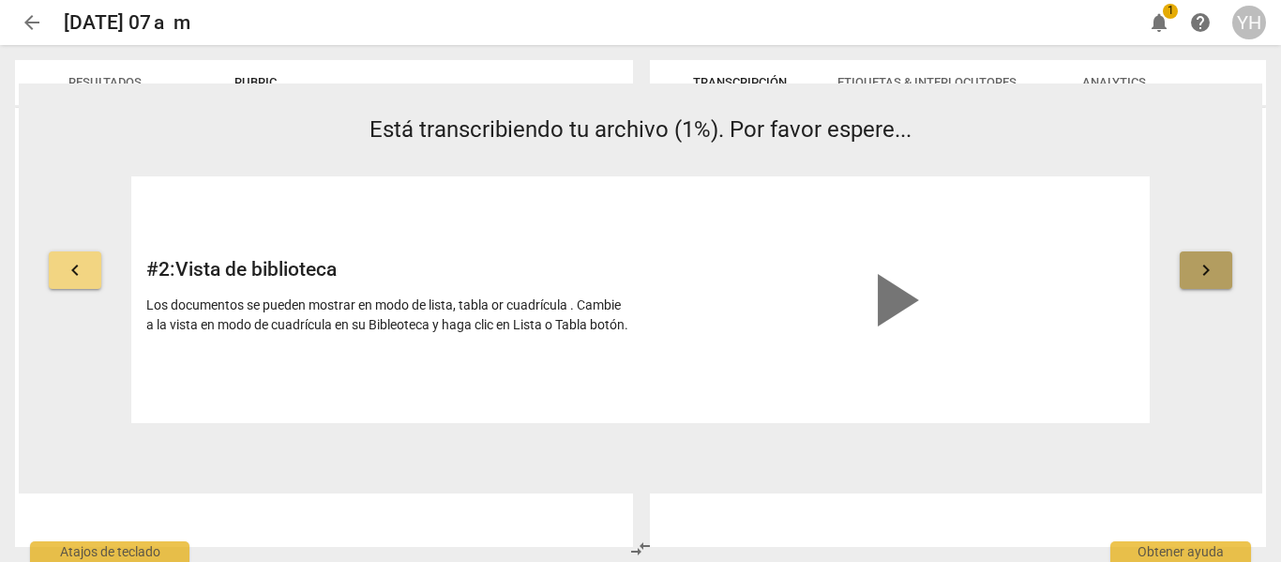
click at [1210, 267] on span "keyboard_arrow_right" at bounding box center [1206, 270] width 23 height 23
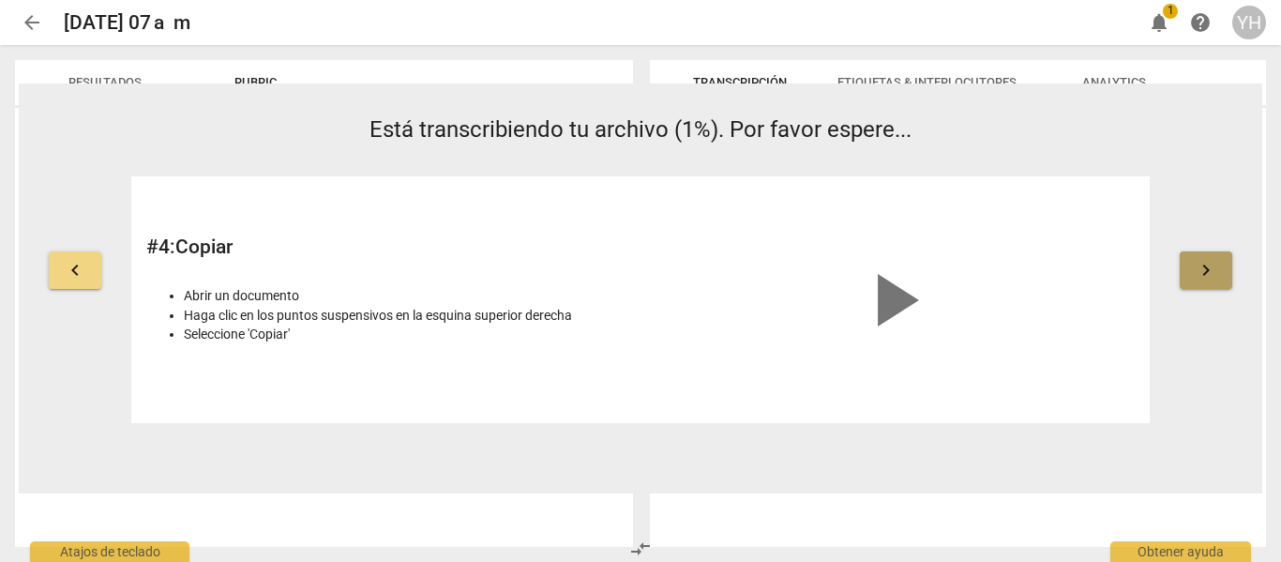
click at [1210, 267] on span "keyboard_arrow_right" at bounding box center [1206, 270] width 23 height 23
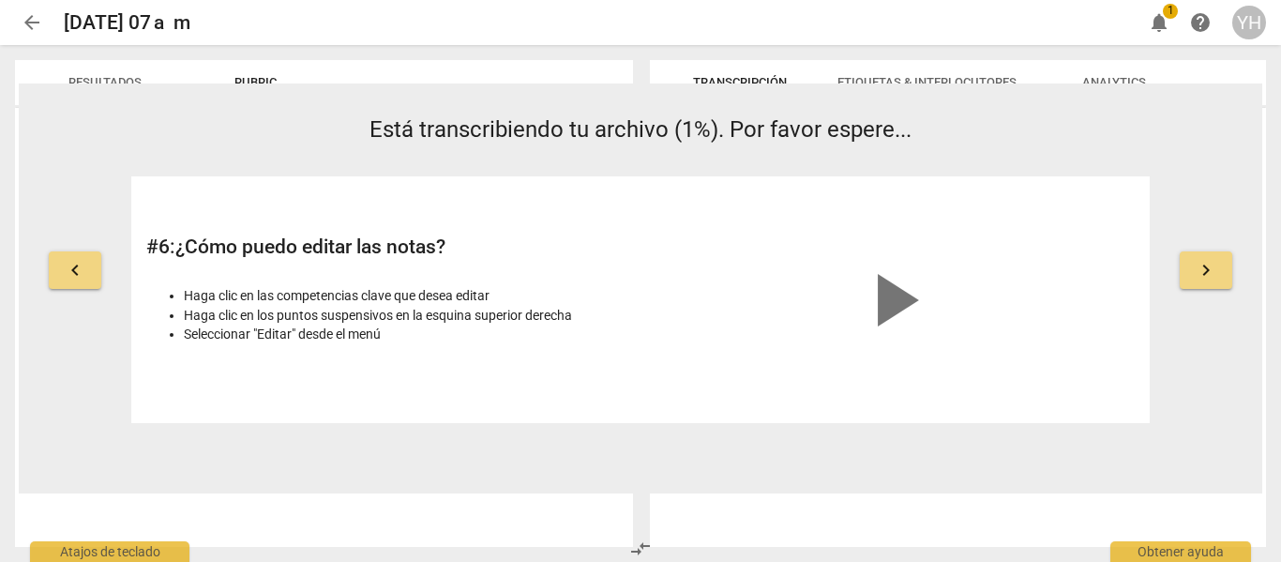
click at [1210, 267] on span "keyboard_arrow_right" at bounding box center [1206, 270] width 23 height 23
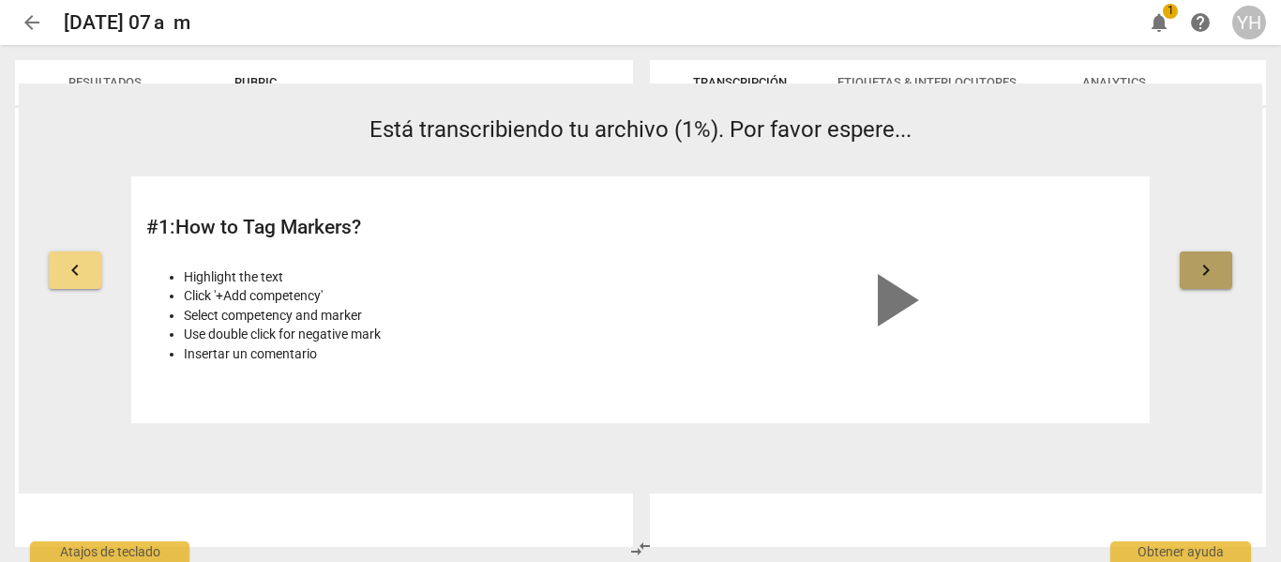
click at [1210, 267] on span "keyboard_arrow_right" at bounding box center [1206, 270] width 23 height 23
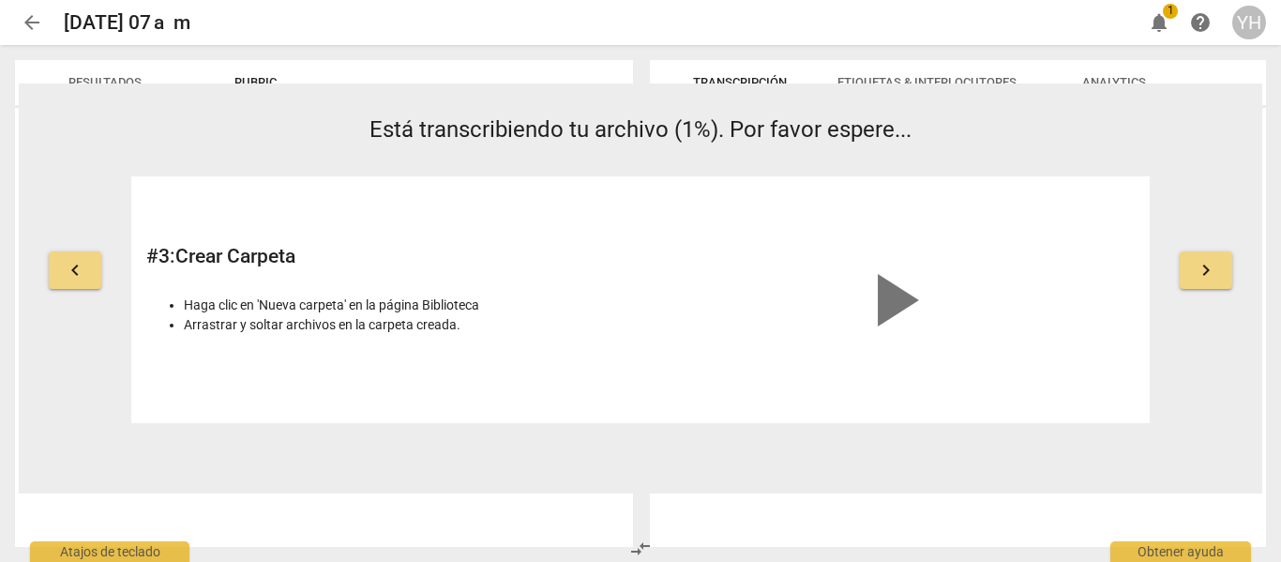
click at [1210, 267] on span "keyboard_arrow_right" at bounding box center [1206, 270] width 23 height 23
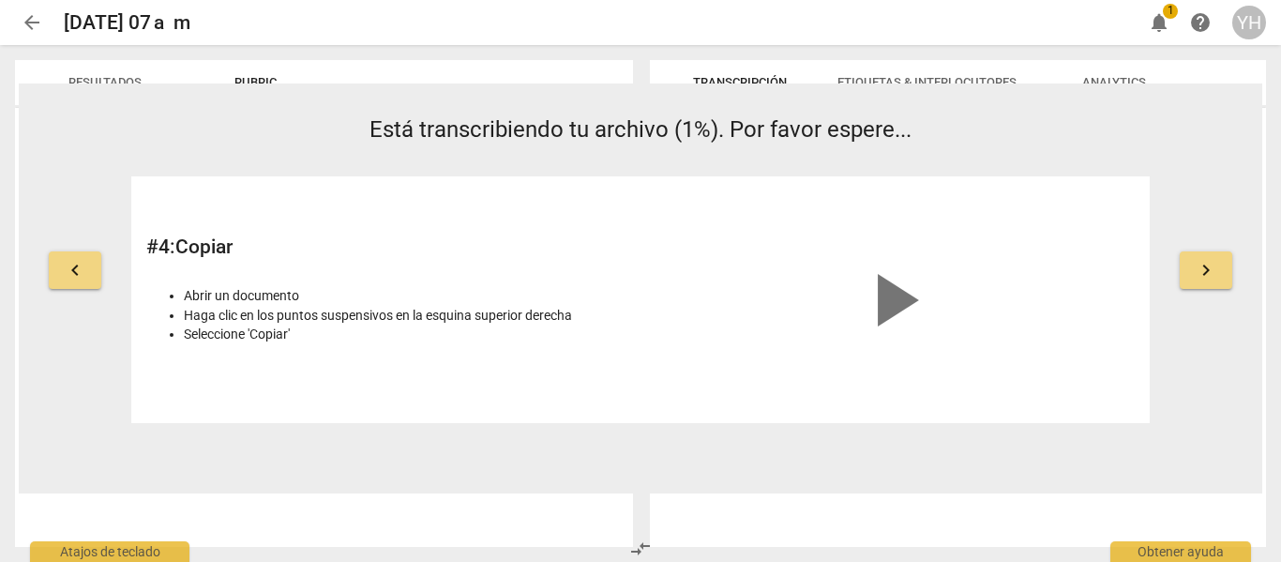
click at [1209, 186] on div "keyboard_arrow_left Está transcribiendo tu archivo (1%). Por favor espere... # …" at bounding box center [640, 267] width 1243 height 308
click at [603, 504] on div at bounding box center [324, 327] width 618 height 439
drag, startPoint x: 1280, startPoint y: 172, endPoint x: 1280, endPoint y: 326, distance: 154.7
click at [1280, 326] on div "Transcripción Etiquetas & Interlocutores Analytics 2025-09-14T21:10:35Z Etiquet…" at bounding box center [961, 303] width 639 height 517
click at [1020, 126] on p "Está transcribiendo tu archivo (1%). Por favor espere..." at bounding box center [640, 129] width 1018 height 33
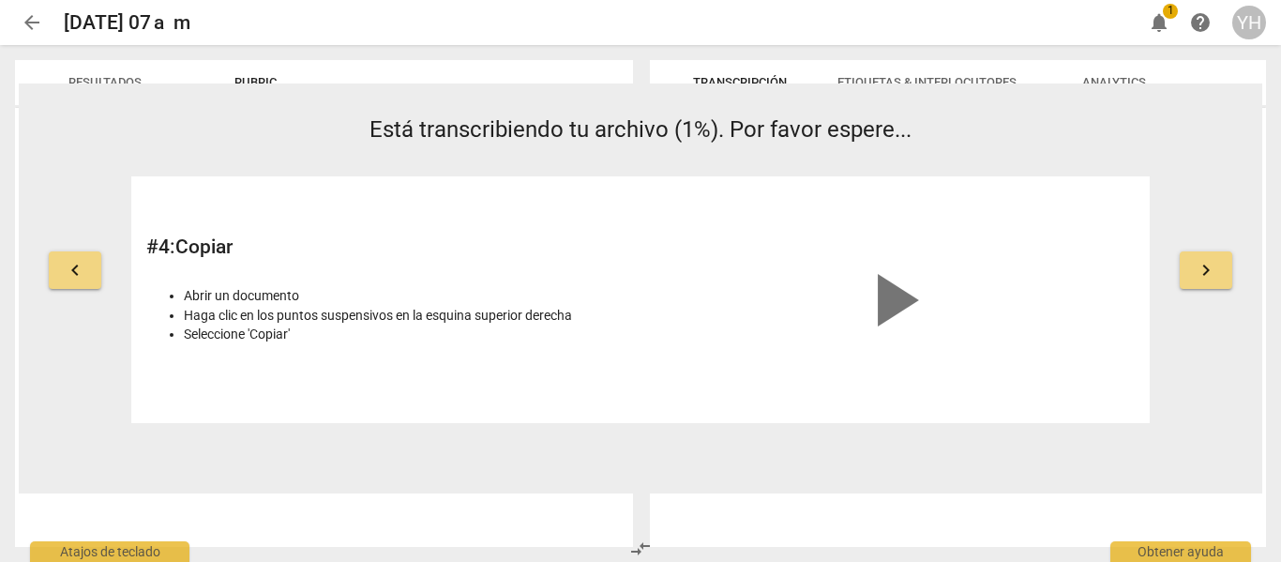
click at [696, 126] on span "Está transcribiendo tu archivo (1%). Por favor espere..." at bounding box center [640, 129] width 542 height 26
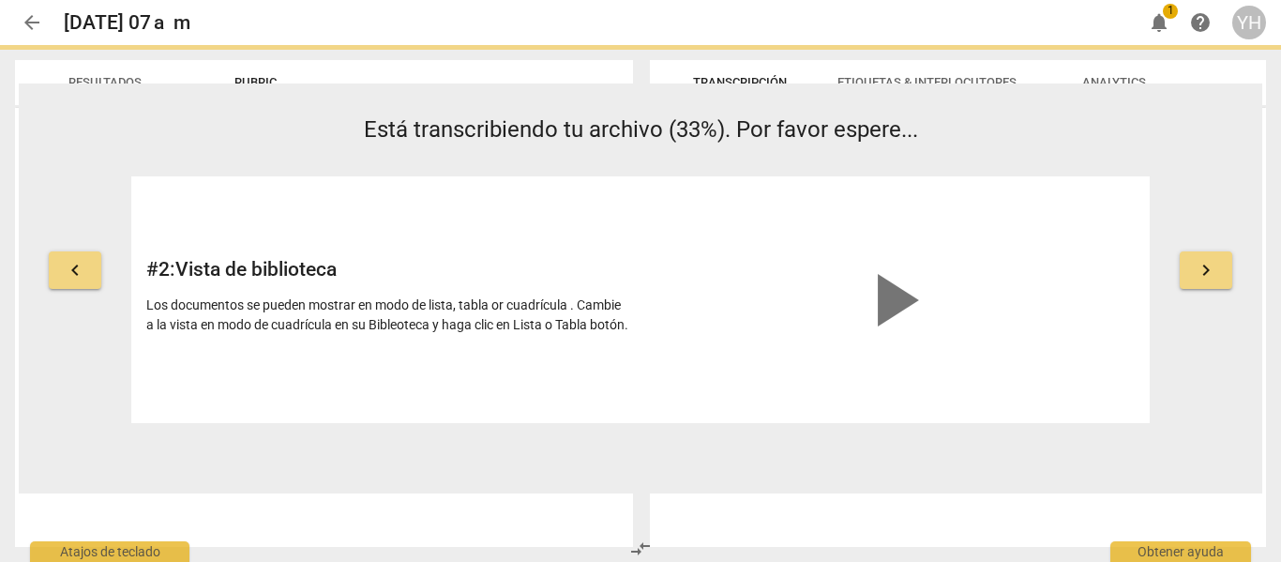
click at [1219, 266] on button "keyboard_arrow_right" at bounding box center [1206, 270] width 53 height 38
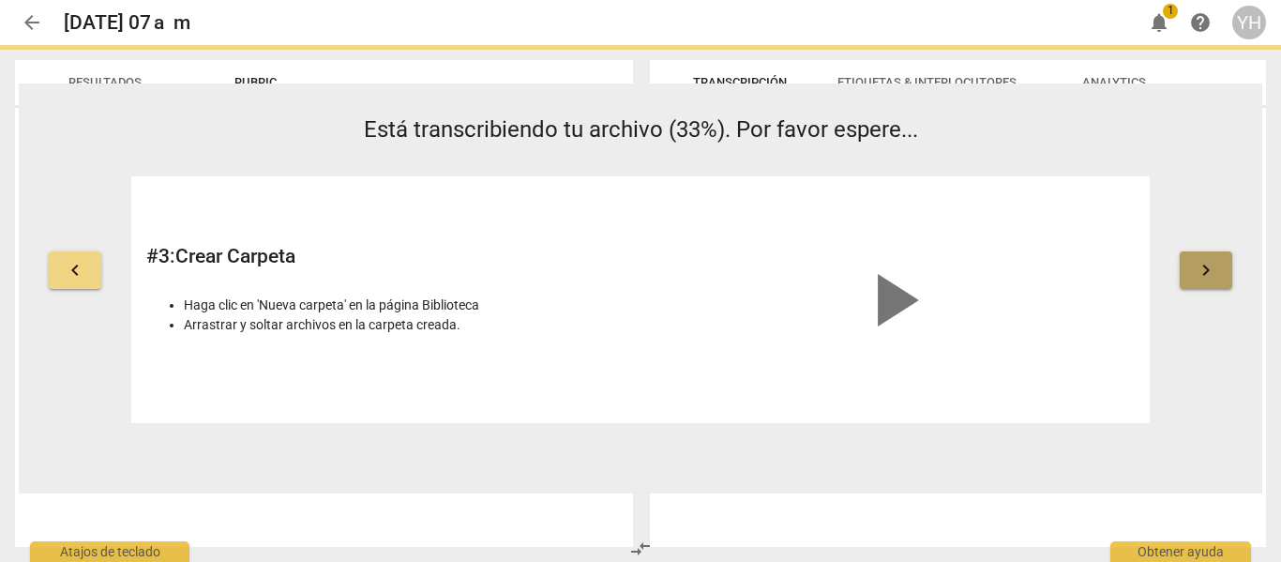
click at [1216, 266] on span "keyboard_arrow_right" at bounding box center [1206, 270] width 23 height 23
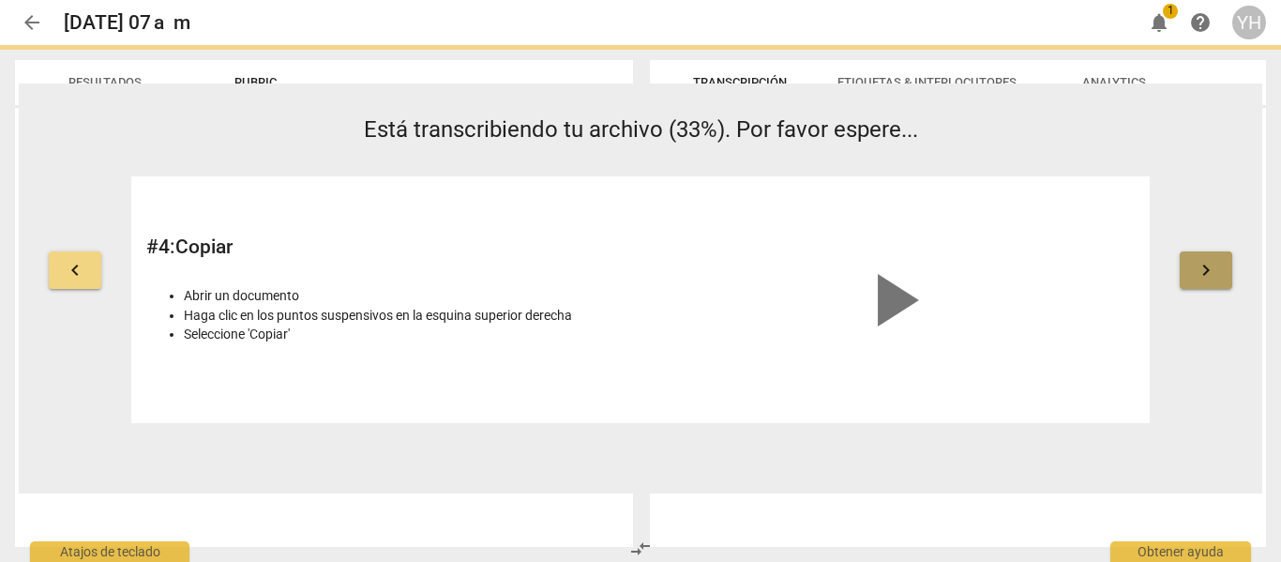
click at [1215, 266] on span "keyboard_arrow_right" at bounding box center [1206, 270] width 23 height 23
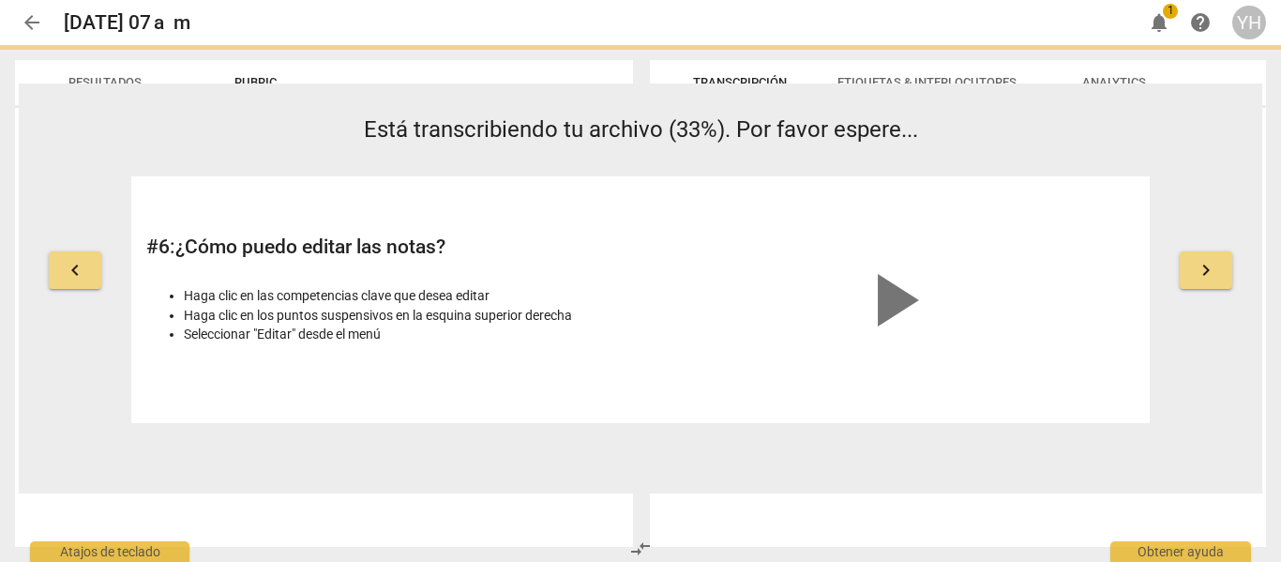
click at [1215, 266] on span "keyboard_arrow_right" at bounding box center [1206, 270] width 23 height 23
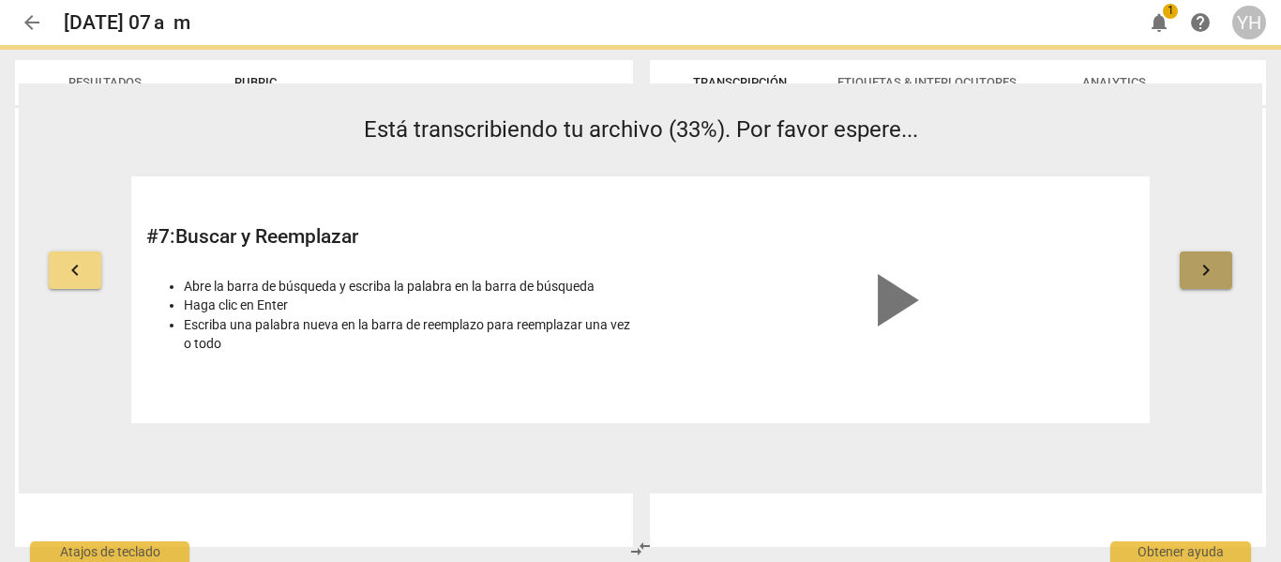
click at [1215, 266] on span "keyboard_arrow_right" at bounding box center [1206, 270] width 23 height 23
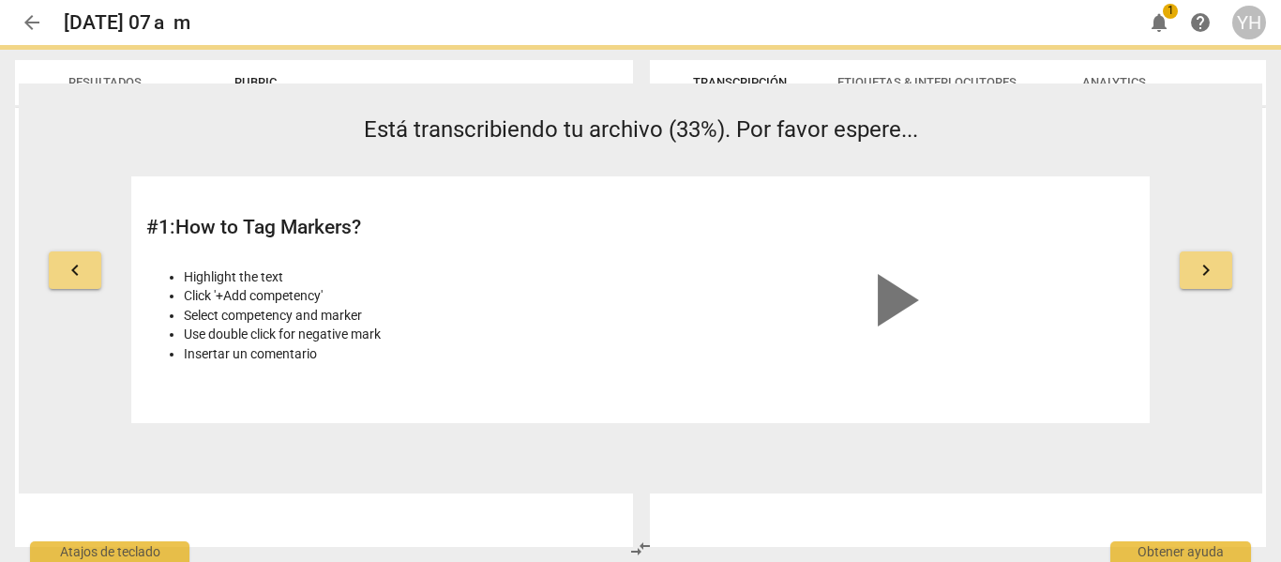
click at [663, 130] on span "Está transcribiendo tu archivo (33%). Por favor espere..." at bounding box center [641, 129] width 554 height 26
